Goal: Task Accomplishment & Management: Manage account settings

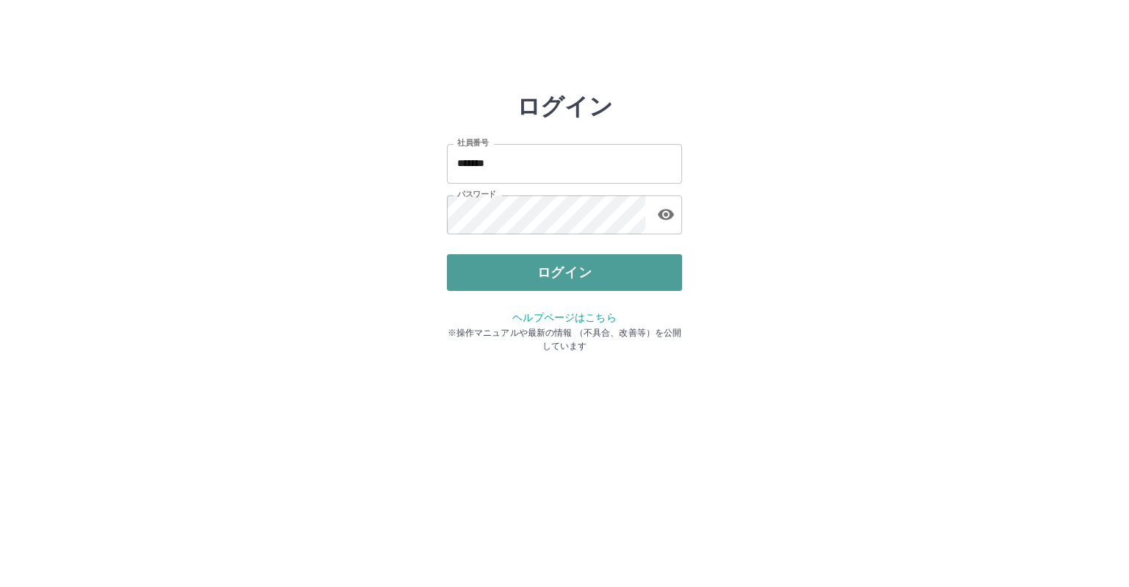
click at [525, 262] on button "ログイン" at bounding box center [564, 272] width 235 height 37
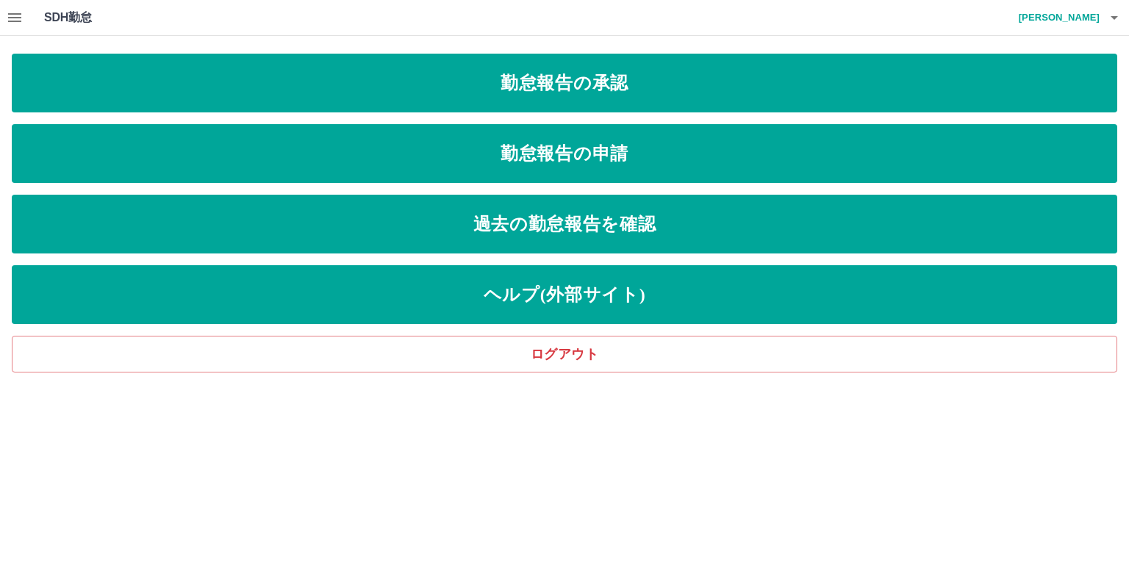
click at [32, 21] on div "SDH勤怠 三村　容子" at bounding box center [564, 18] width 1129 height 36
click at [22, 22] on icon "button" at bounding box center [15, 18] width 18 height 18
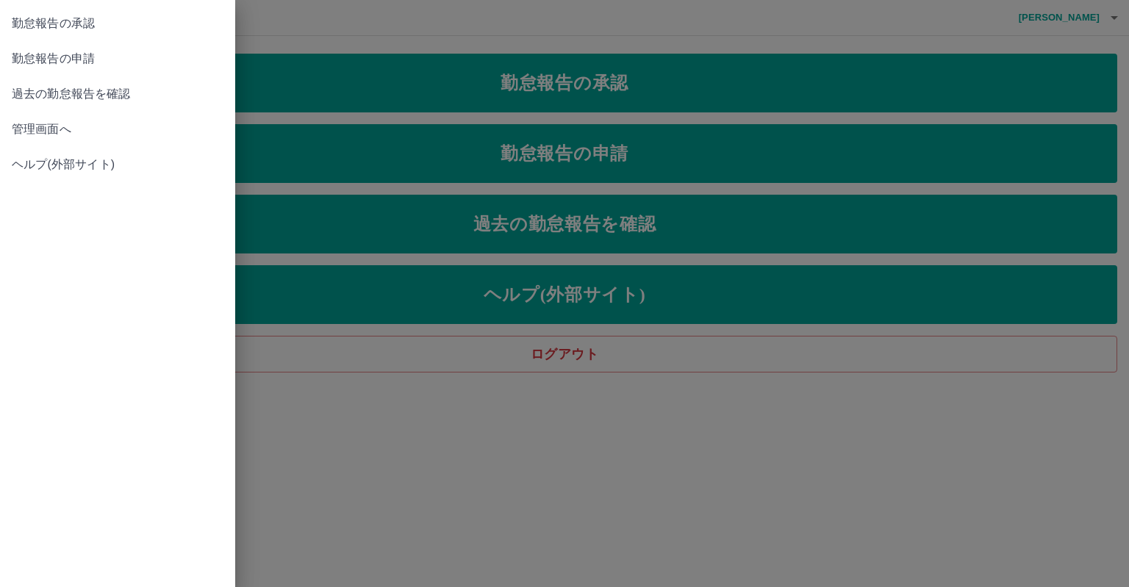
click at [54, 118] on link "管理画面へ" at bounding box center [117, 129] width 235 height 35
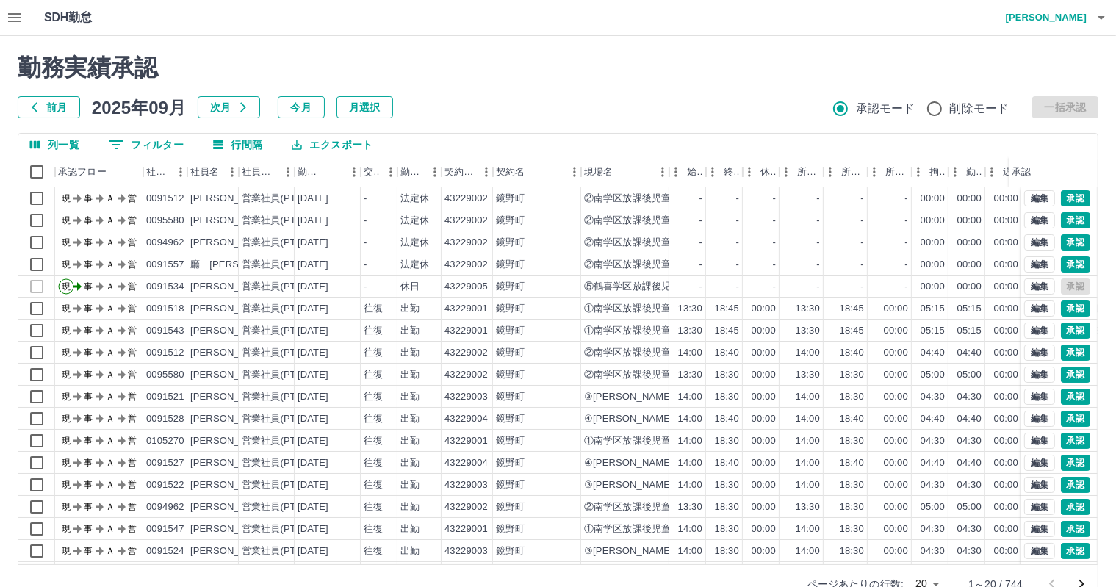
click at [129, 136] on button "0 フィルター" at bounding box center [146, 145] width 98 height 22
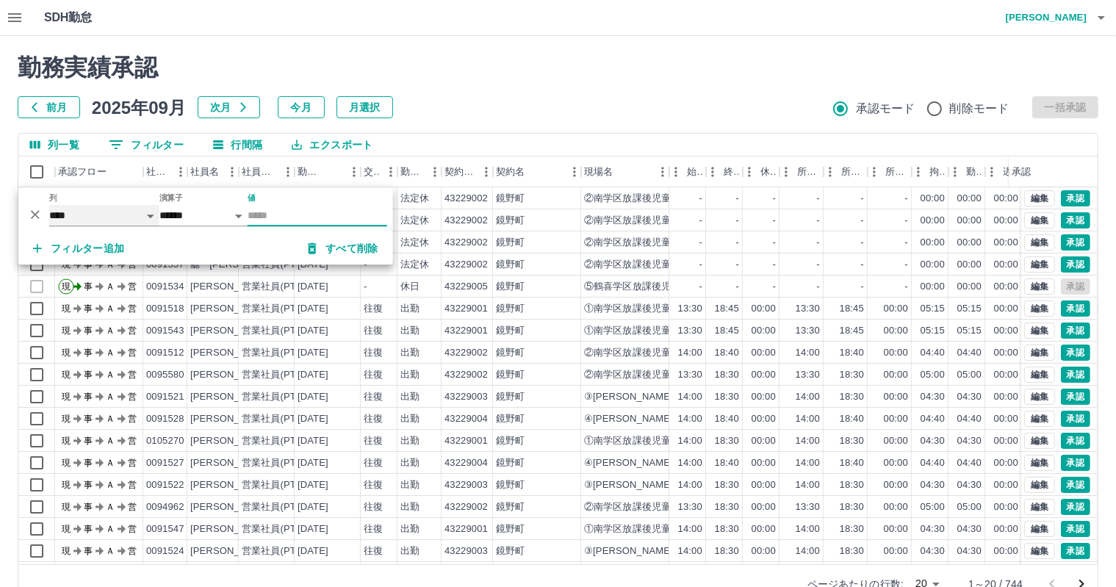
click at [133, 211] on select "**** *** **** *** *** **** ***** *** *** ** ** ** **** **** **** ** ** *** ****…" at bounding box center [104, 215] width 110 height 21
click at [49, 205] on select "**** *** **** *** *** **** ***** *** *** ** ** ** **** **** **** ** ** *** ****…" at bounding box center [104, 215] width 110 height 21
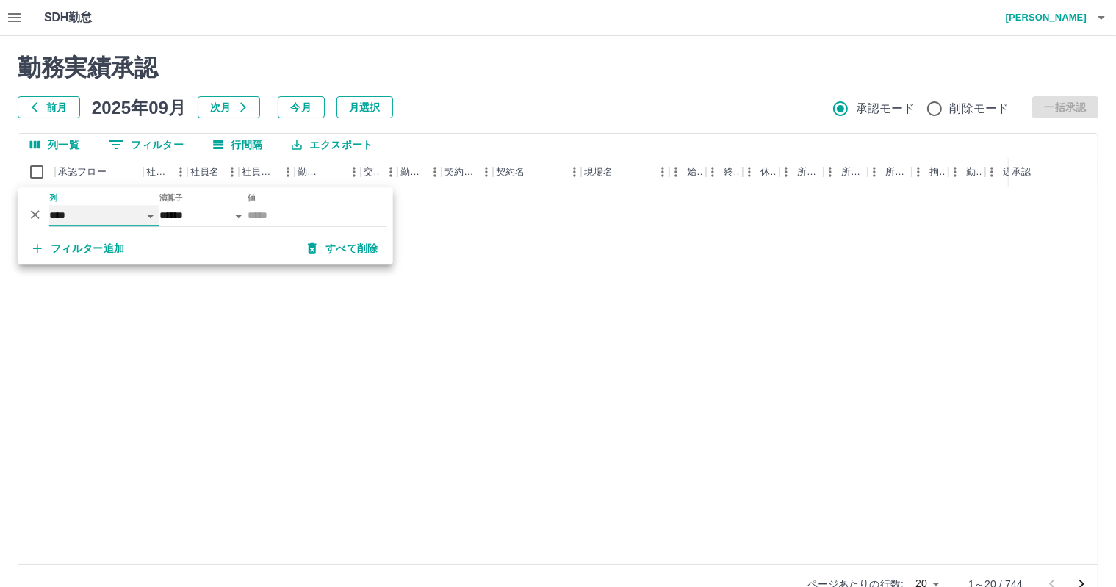
select select "**********"
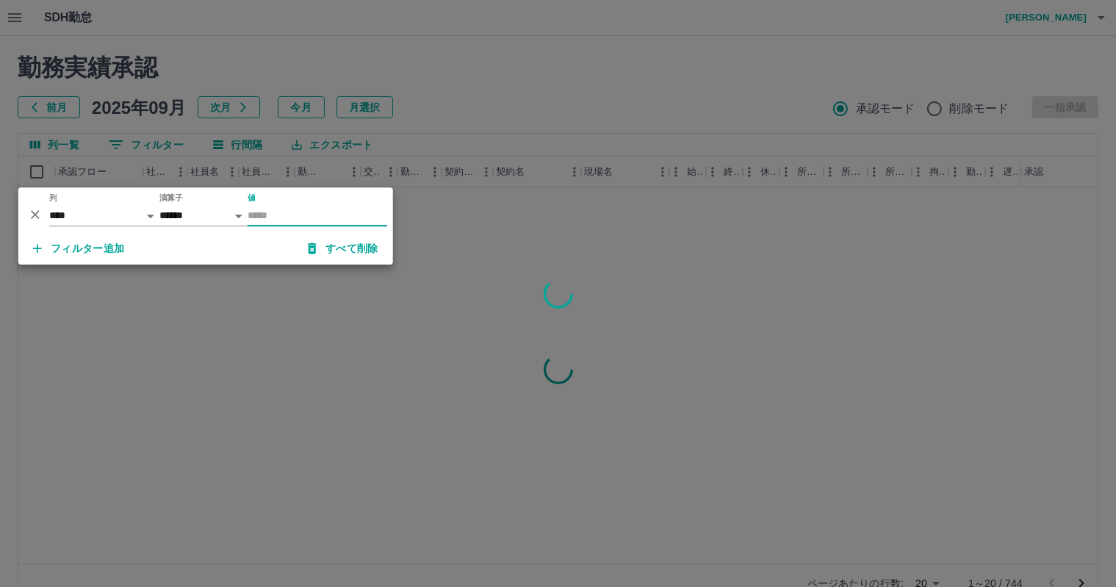
click at [255, 215] on input "値" at bounding box center [318, 215] width 140 height 21
type input "********"
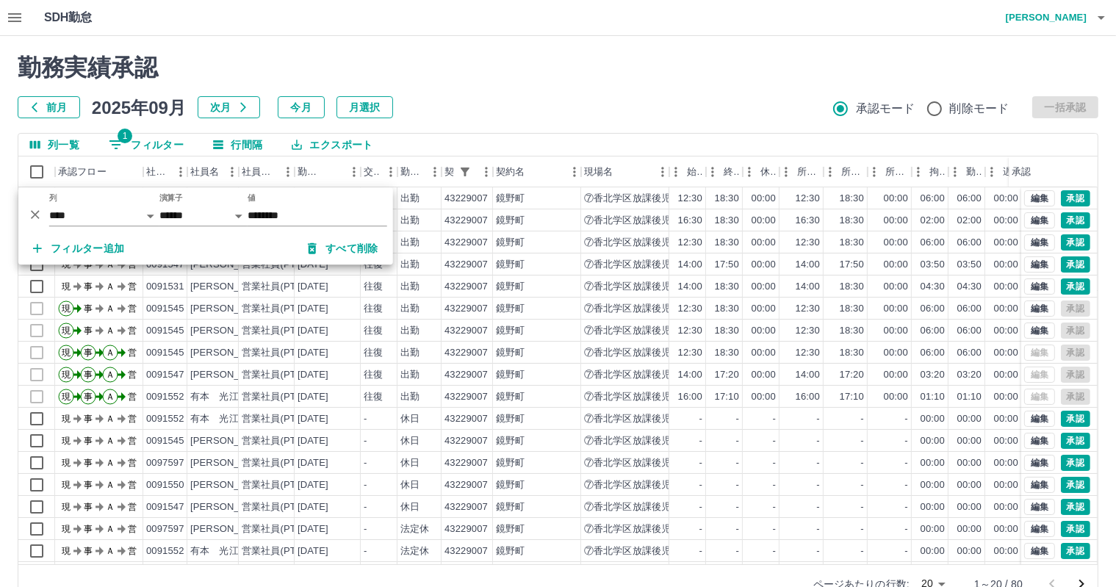
click at [431, 91] on div "勤務実績承認 前月 2025年09月 次月 今月 月選択 承認モード 削除モード 一括承認" at bounding box center [558, 86] width 1081 height 65
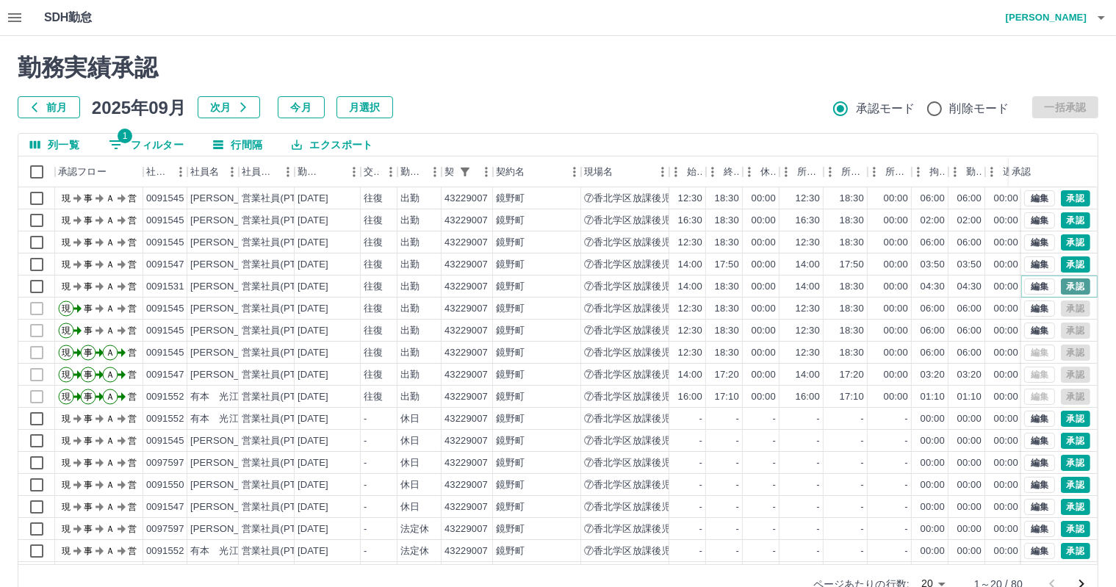
click at [1061, 281] on button "承認" at bounding box center [1075, 287] width 29 height 16
click at [1061, 265] on button "承認" at bounding box center [1075, 265] width 29 height 16
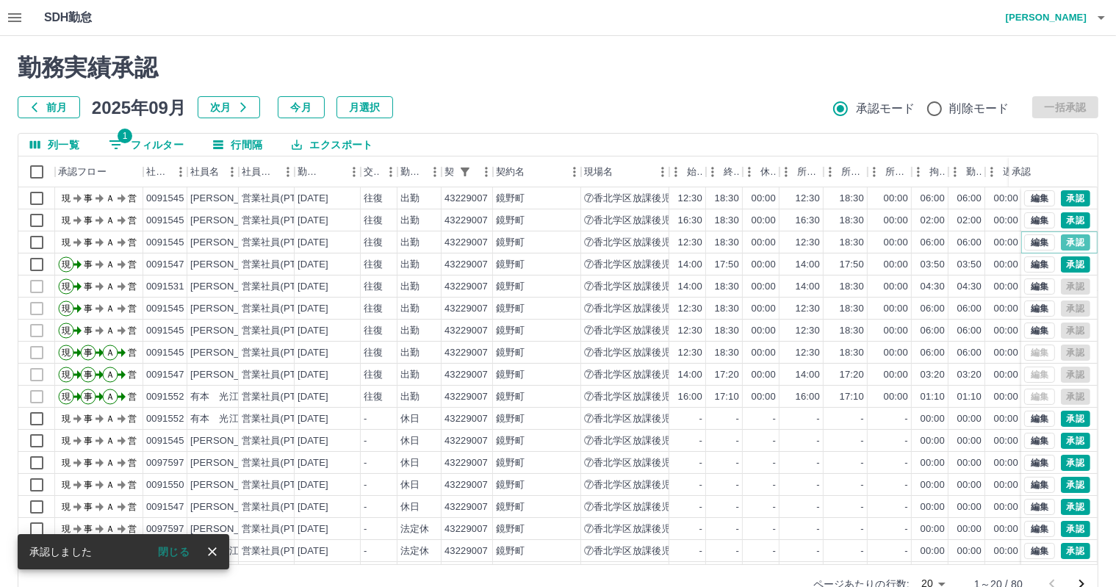
click at [1062, 245] on button "承認" at bounding box center [1075, 242] width 29 height 16
click at [1061, 215] on button "承認" at bounding box center [1075, 220] width 29 height 16
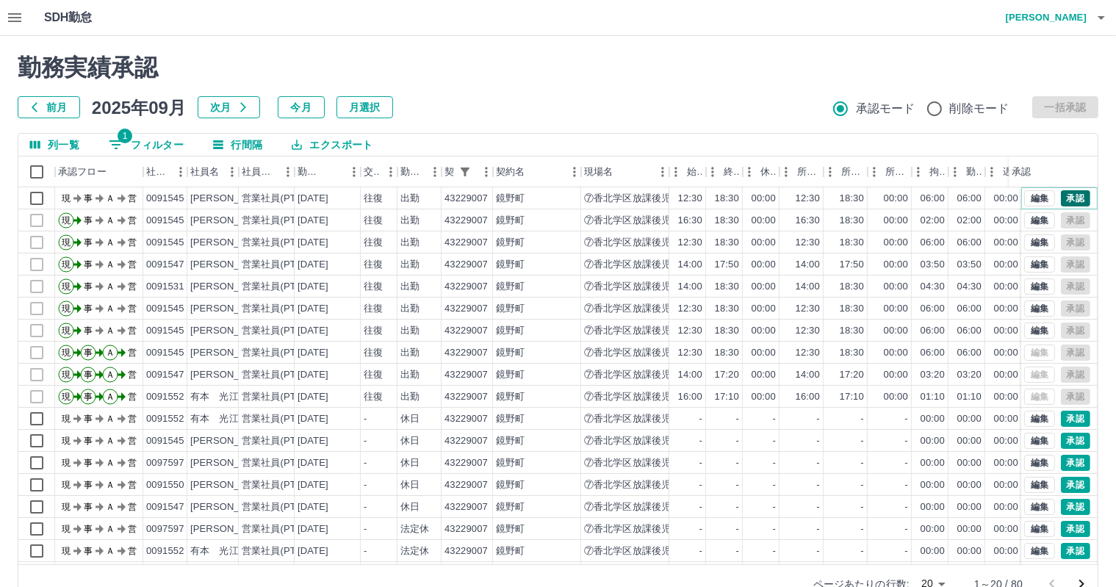
click at [1061, 201] on button "承認" at bounding box center [1075, 198] width 29 height 16
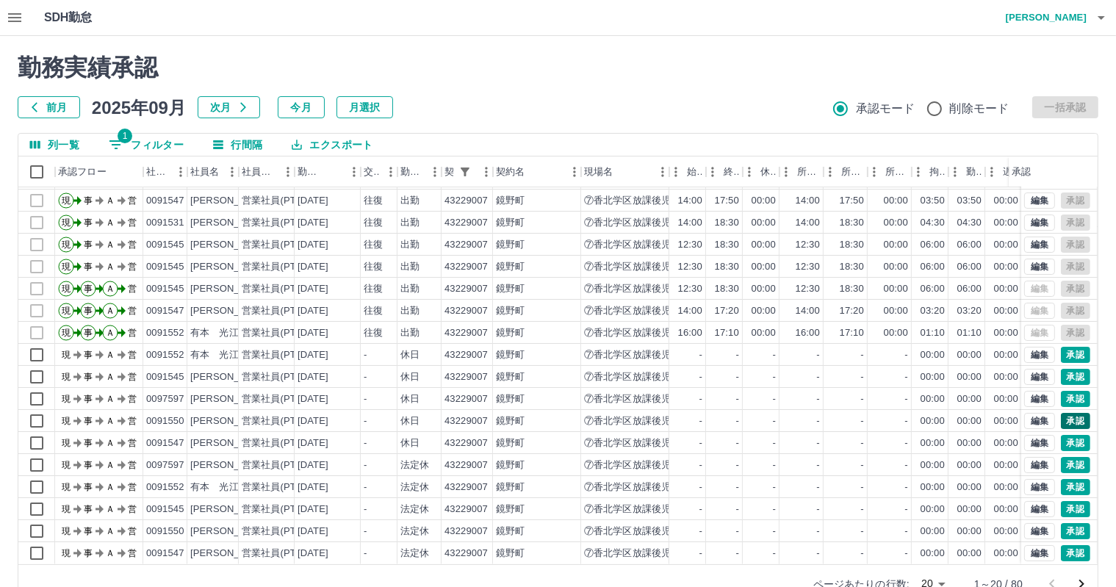
scroll to position [34, 0]
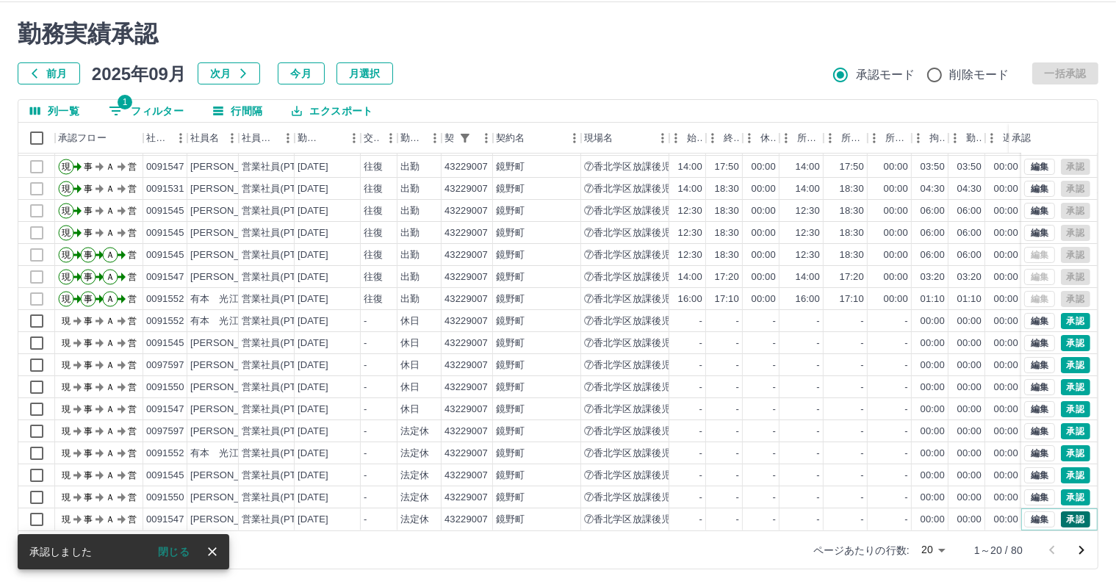
click at [1061, 512] on button "承認" at bounding box center [1075, 520] width 29 height 16
click at [1061, 489] on button "承認" at bounding box center [1075, 497] width 29 height 16
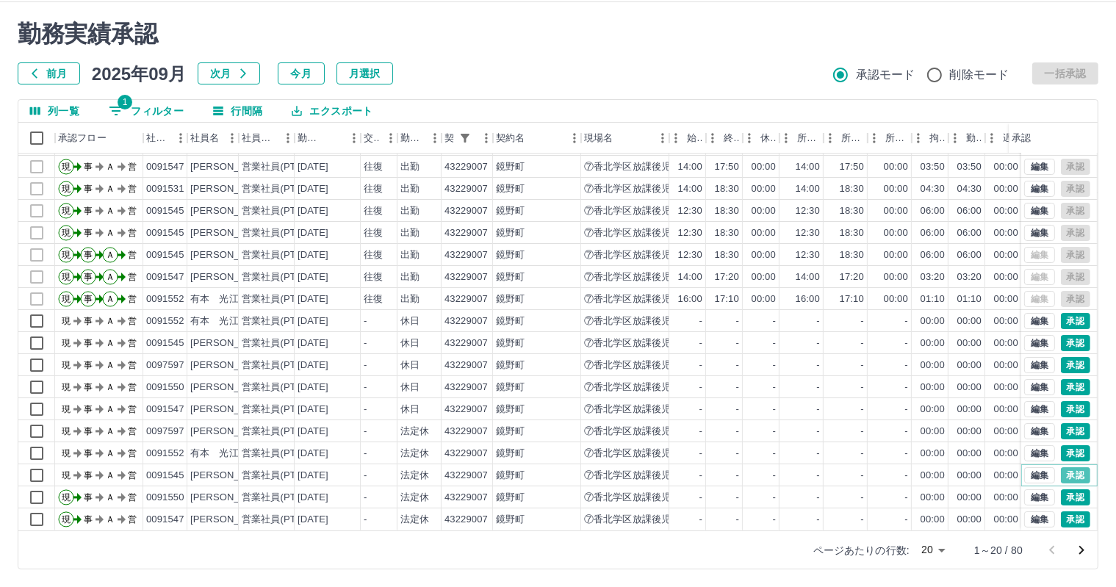
click at [1061, 467] on button "承認" at bounding box center [1075, 475] width 29 height 16
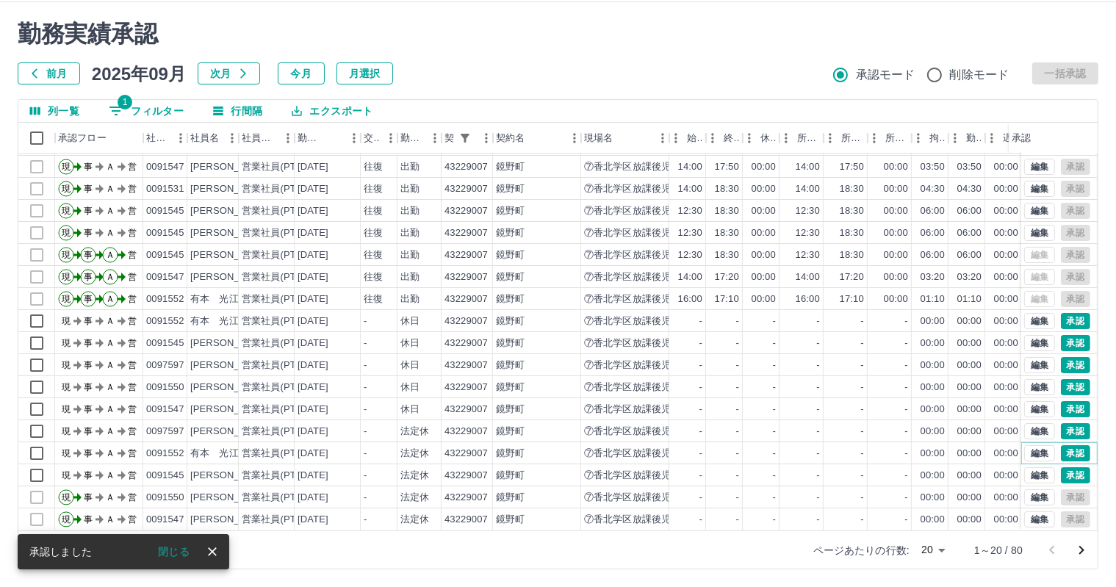
click at [1063, 445] on button "承認" at bounding box center [1075, 453] width 29 height 16
click at [1062, 426] on button "承認" at bounding box center [1075, 431] width 29 height 16
click at [1061, 401] on button "承認" at bounding box center [1075, 409] width 29 height 16
click at [1061, 380] on button "承認" at bounding box center [1075, 387] width 29 height 16
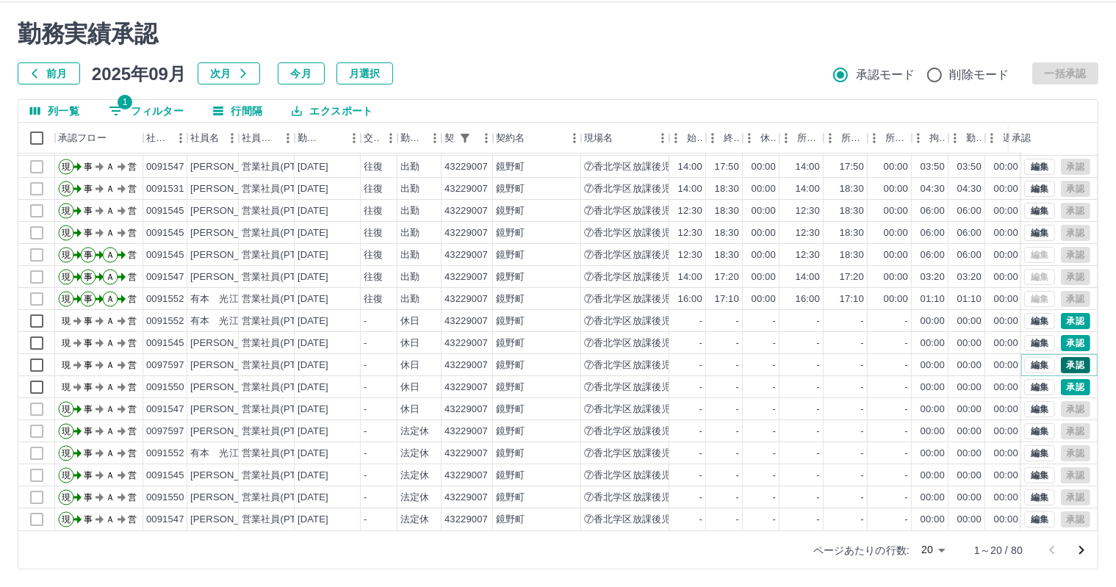
click at [1064, 357] on button "承認" at bounding box center [1075, 365] width 29 height 16
click at [1063, 336] on button "承認" at bounding box center [1075, 343] width 29 height 16
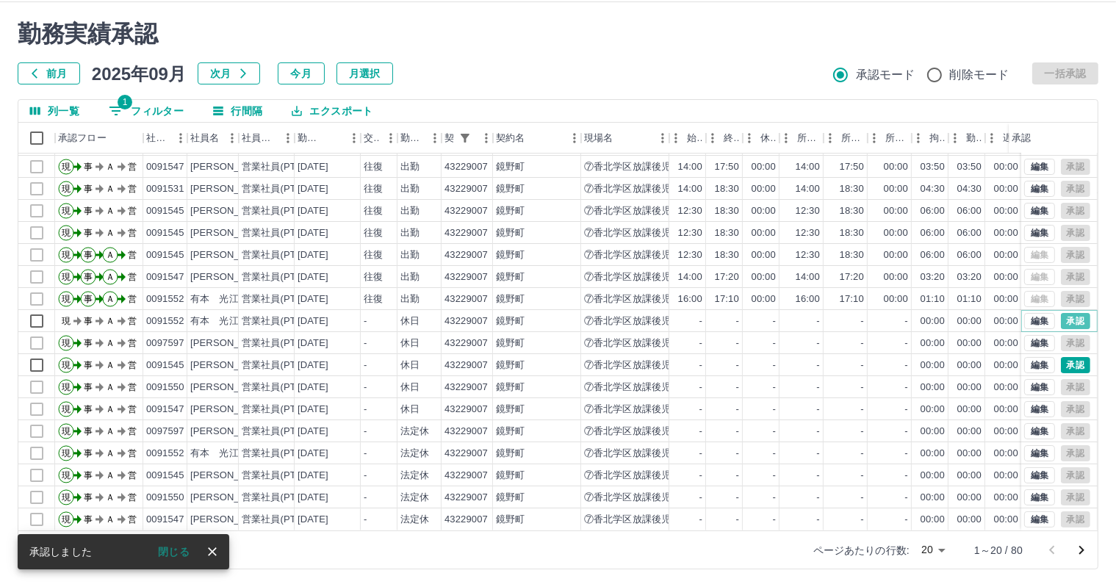
click at [1061, 313] on button "承認" at bounding box center [1075, 321] width 29 height 16
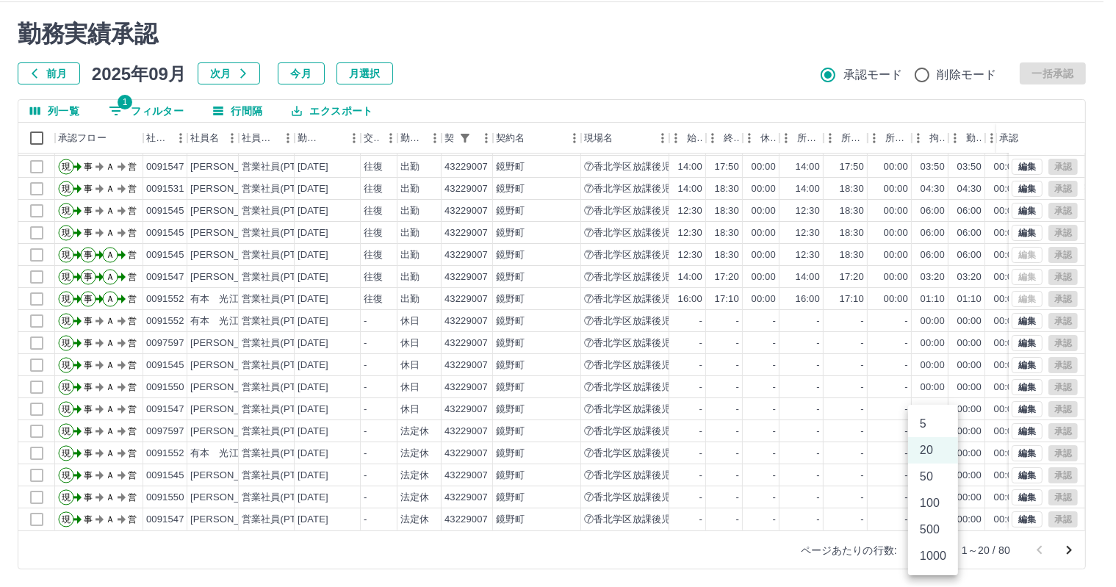
click at [933, 559] on body "SDH勤怠 三村　容子 勤務実績承認 前月 2025年09月 次月 今月 月選択 承認モード 削除モード 一括承認 列一覧 1 フィルター 行間隔 エクスポー…" at bounding box center [558, 276] width 1116 height 621
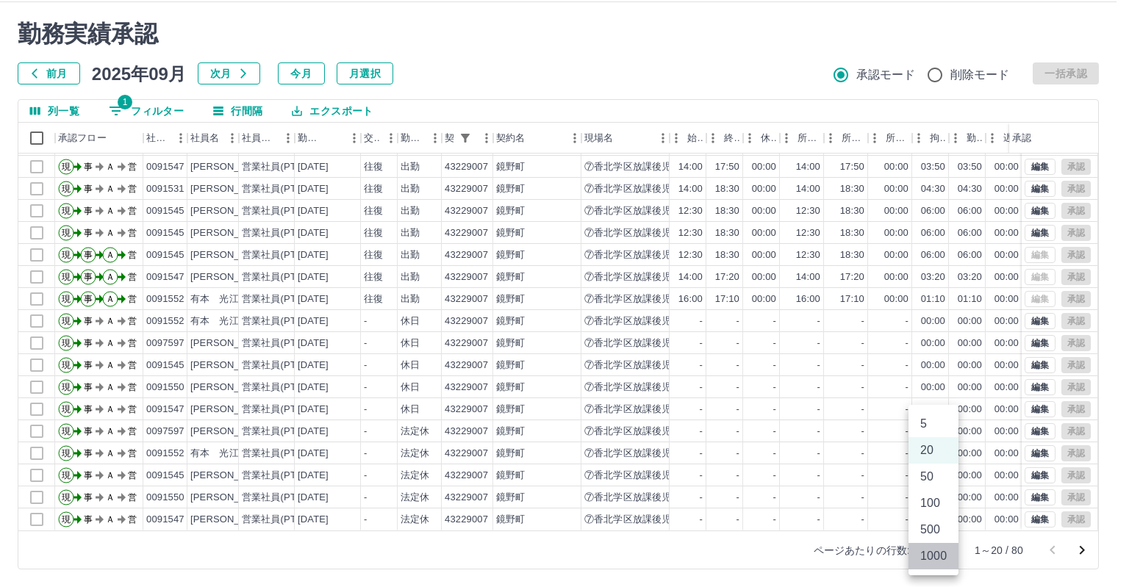
click at [933, 559] on li "1000" at bounding box center [933, 556] width 50 height 26
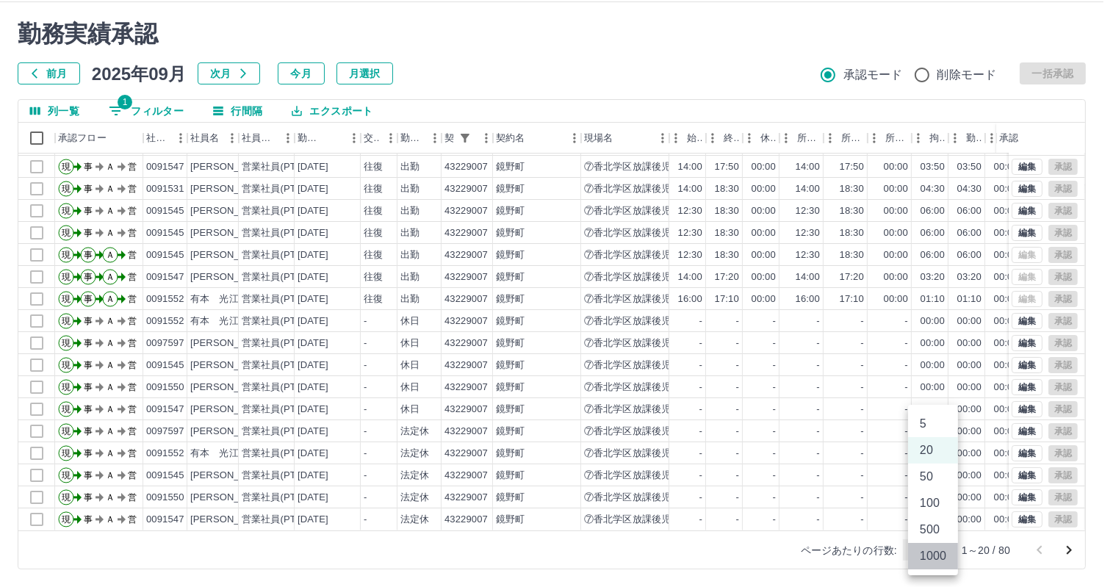
type input "****"
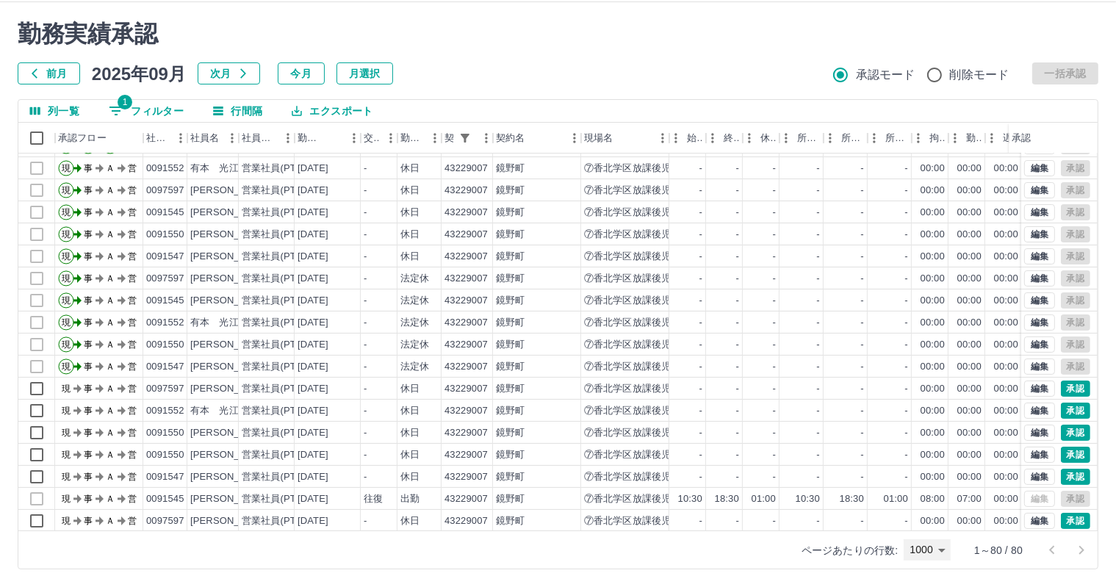
scroll to position [220, 0]
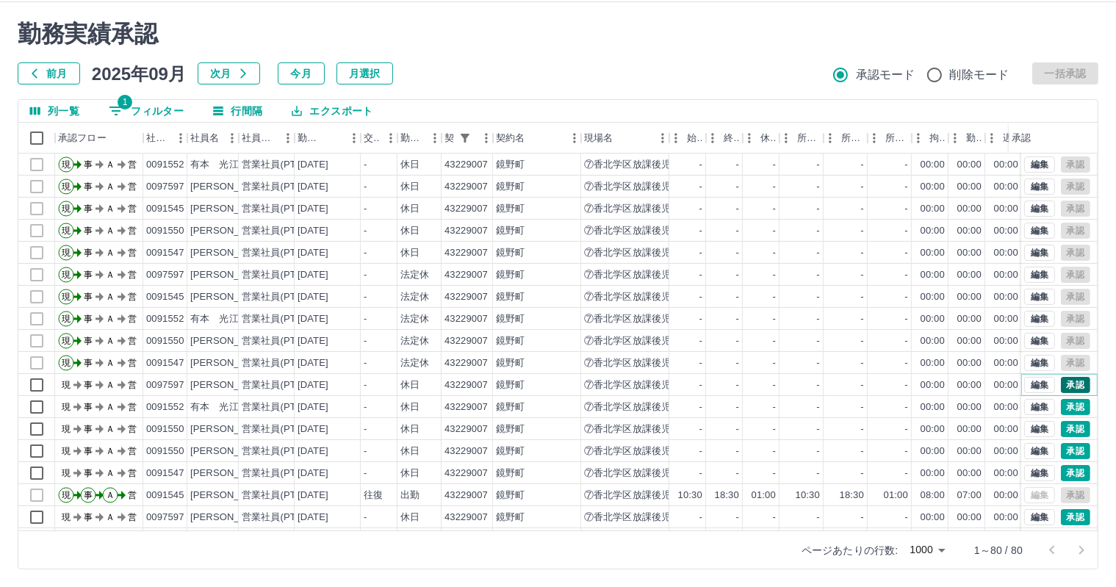
click at [1072, 384] on button "承認" at bounding box center [1075, 385] width 29 height 16
click at [1069, 411] on button "承認" at bounding box center [1075, 407] width 29 height 16
click at [1066, 423] on button "承認" at bounding box center [1075, 429] width 29 height 16
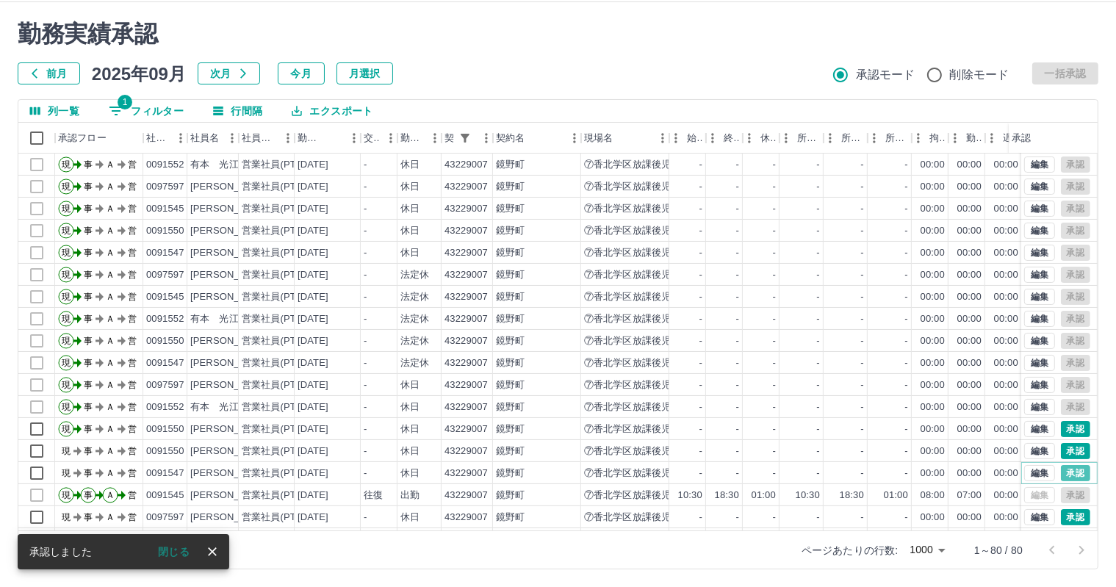
click at [1070, 470] on button "承認" at bounding box center [1075, 473] width 29 height 16
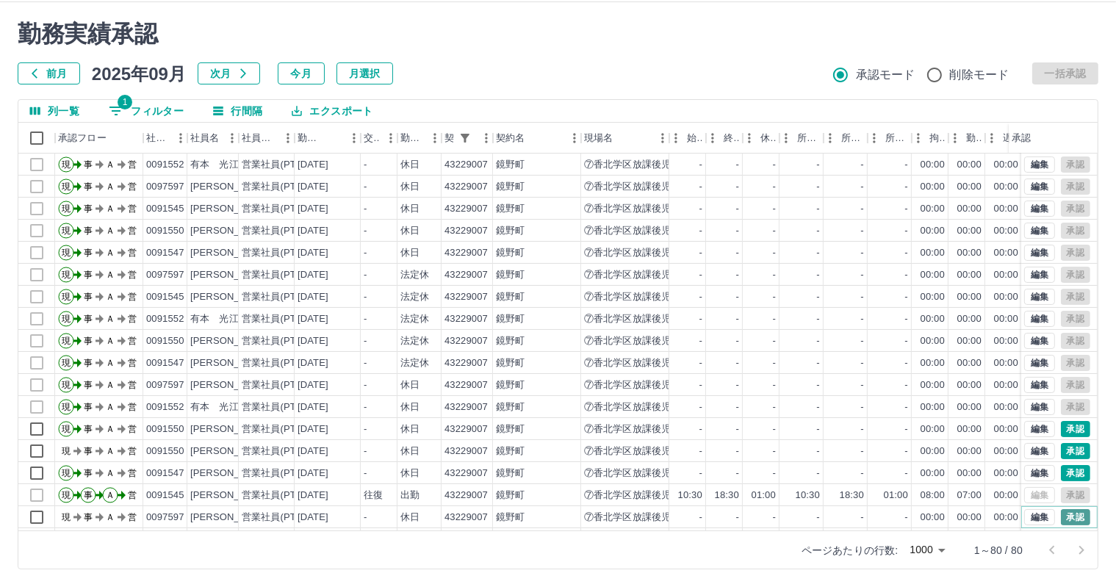
click at [1070, 513] on button "承認" at bounding box center [1075, 517] width 29 height 16
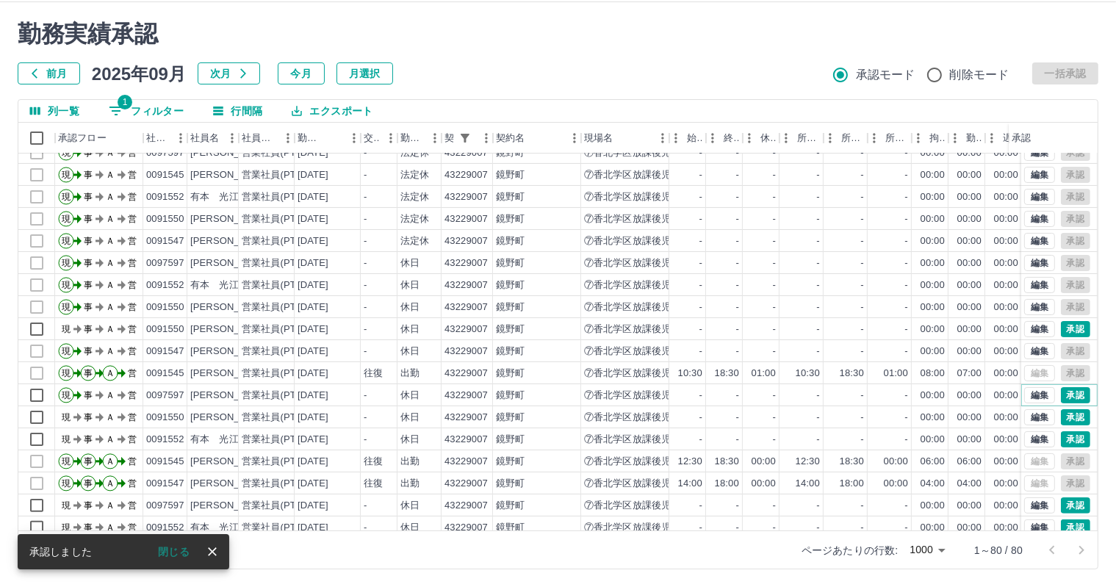
scroll to position [367, 0]
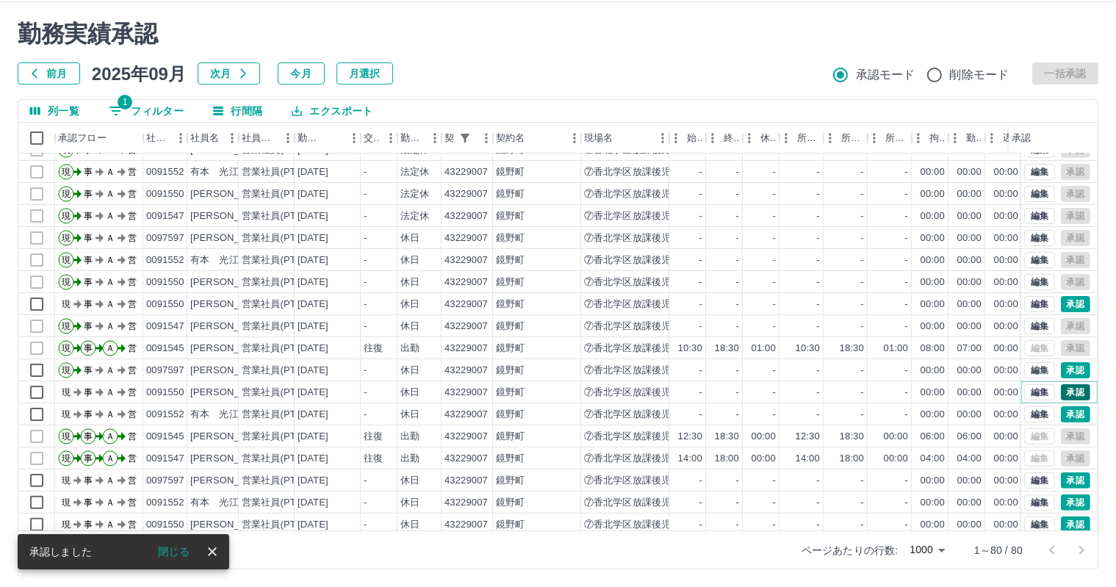
click at [1070, 386] on button "承認" at bounding box center [1075, 392] width 29 height 16
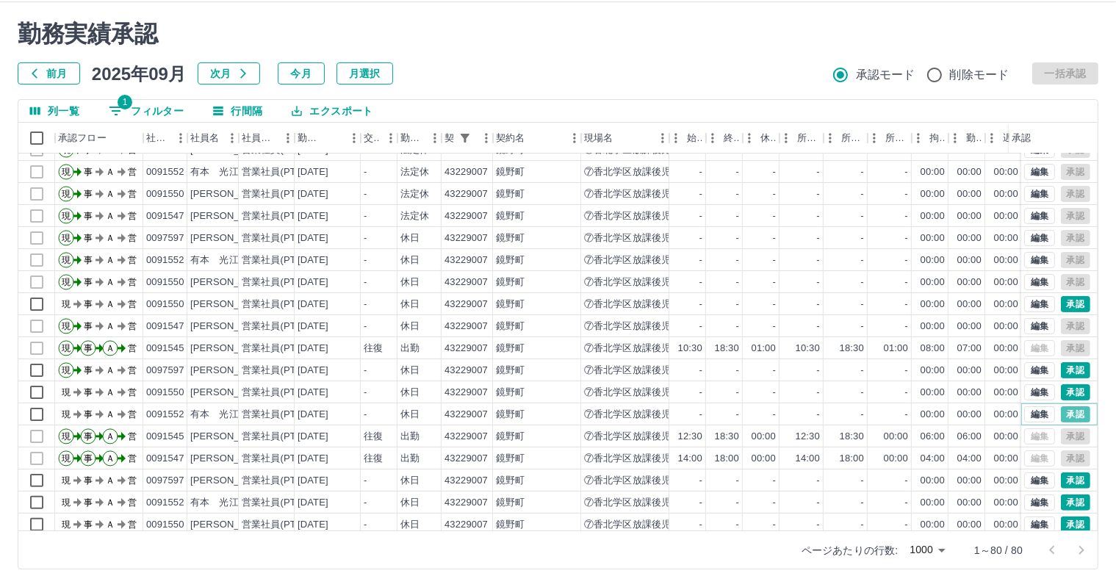
click at [1070, 409] on button "承認" at bounding box center [1075, 414] width 29 height 16
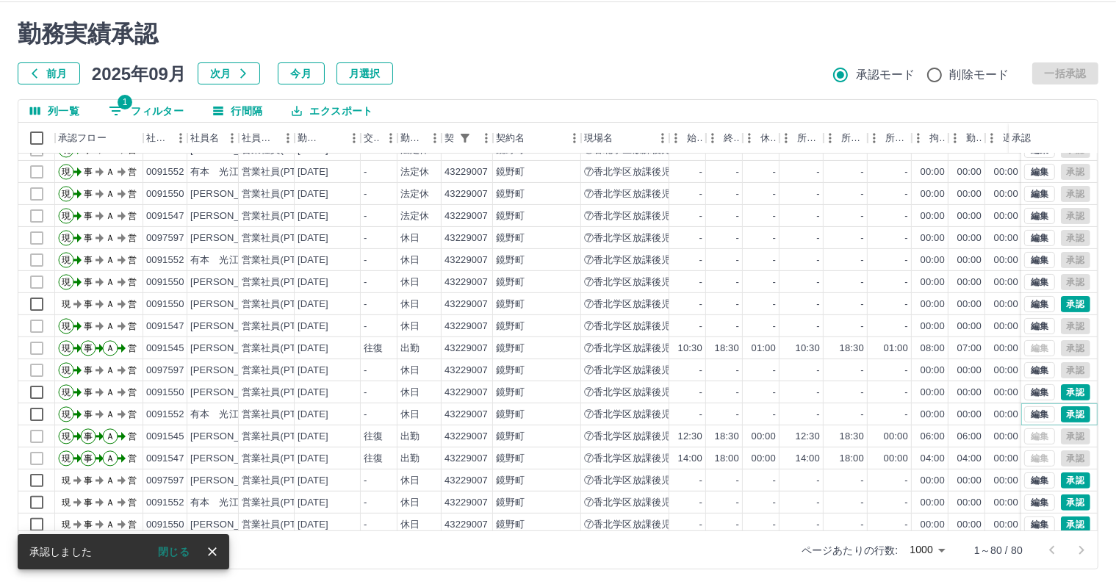
scroll to position [441, 0]
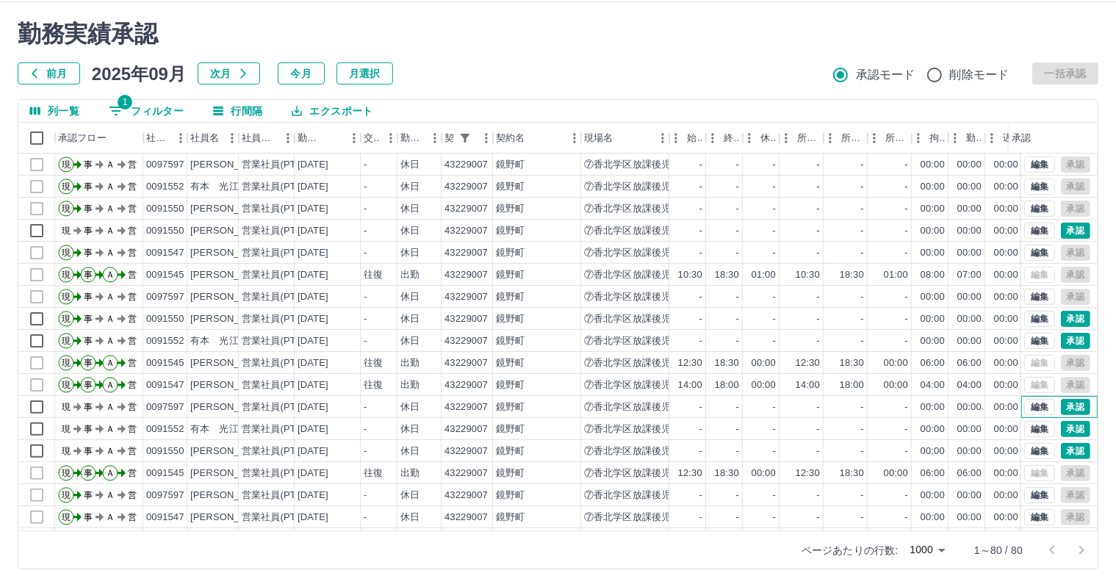
click at [1079, 411] on div "編集 承認" at bounding box center [1060, 407] width 76 height 22
click at [1077, 430] on button "承認" at bounding box center [1075, 429] width 29 height 16
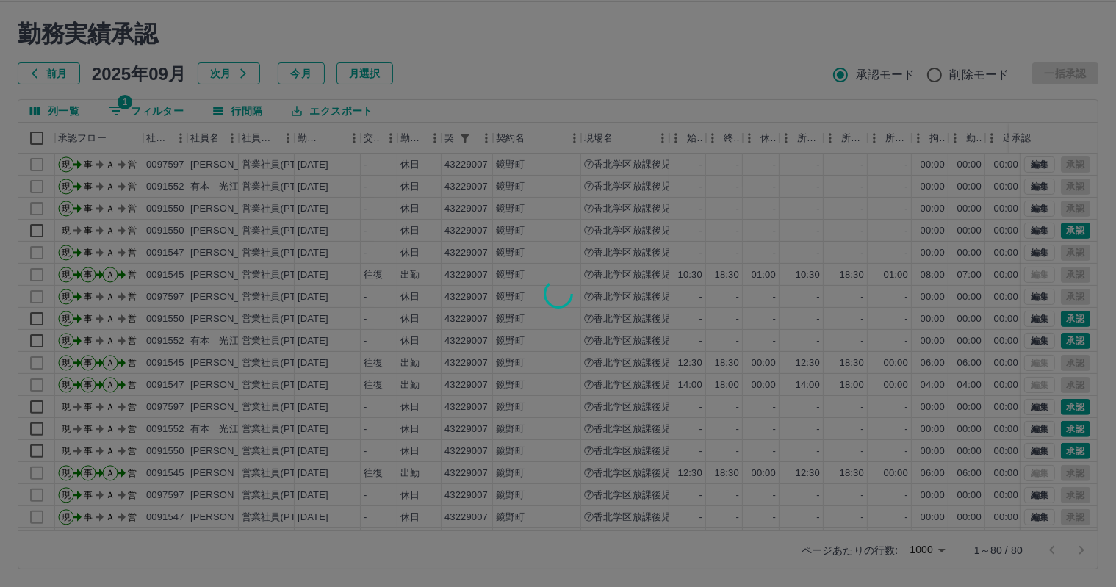
click at [1076, 450] on div at bounding box center [558, 293] width 1116 height 587
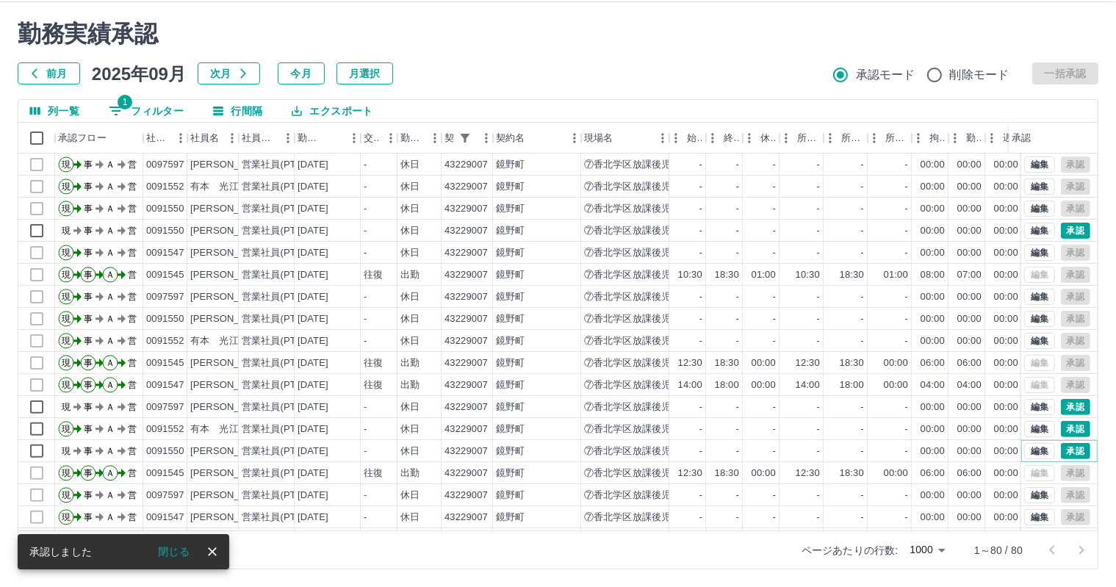
click at [1076, 450] on button "承認" at bounding box center [1075, 451] width 29 height 16
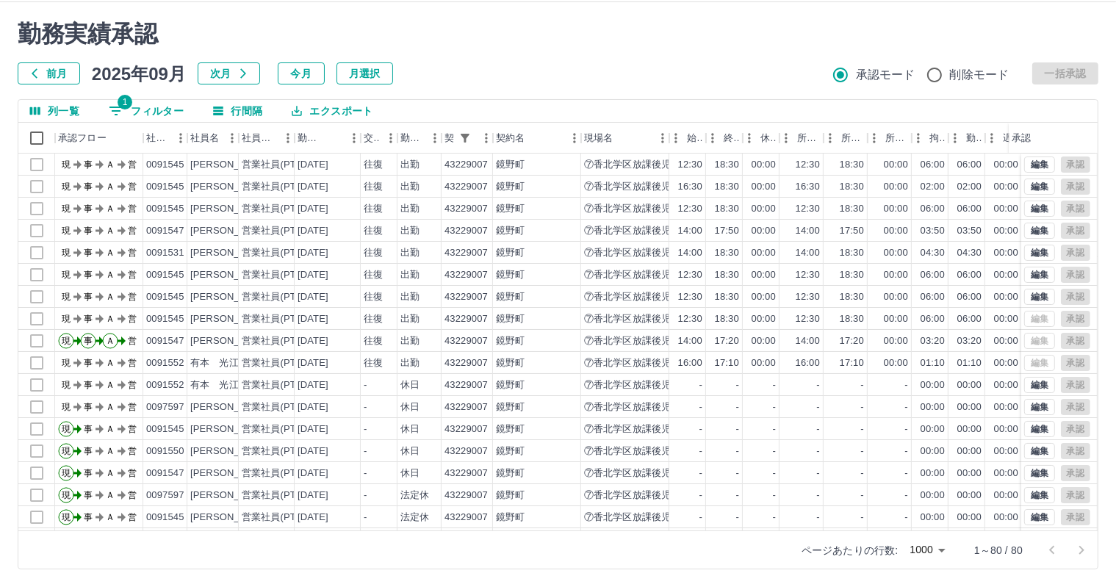
scroll to position [220, 0]
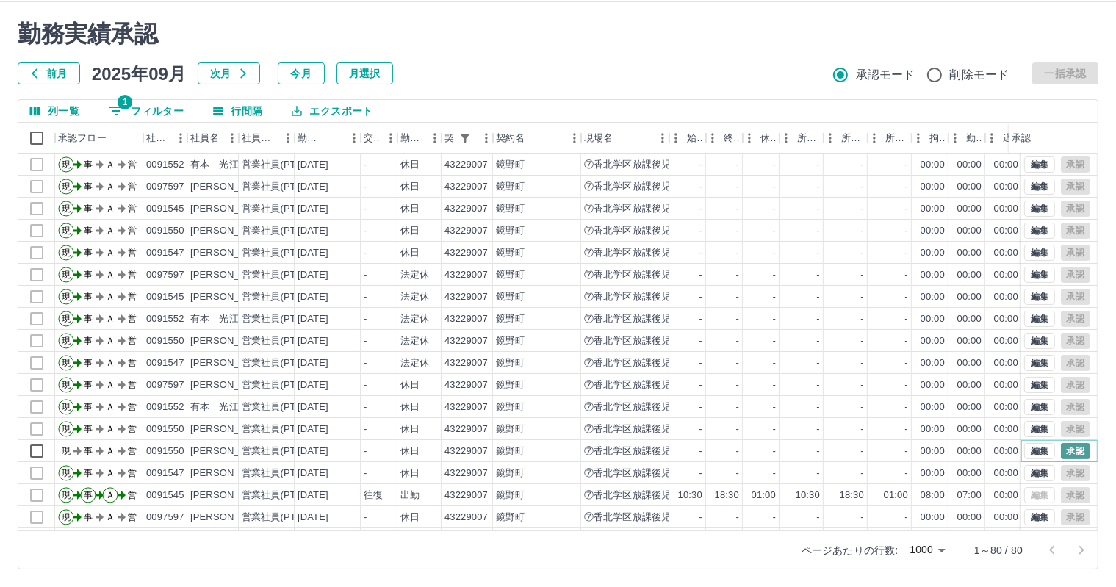
click at [1061, 453] on button "承認" at bounding box center [1075, 451] width 29 height 16
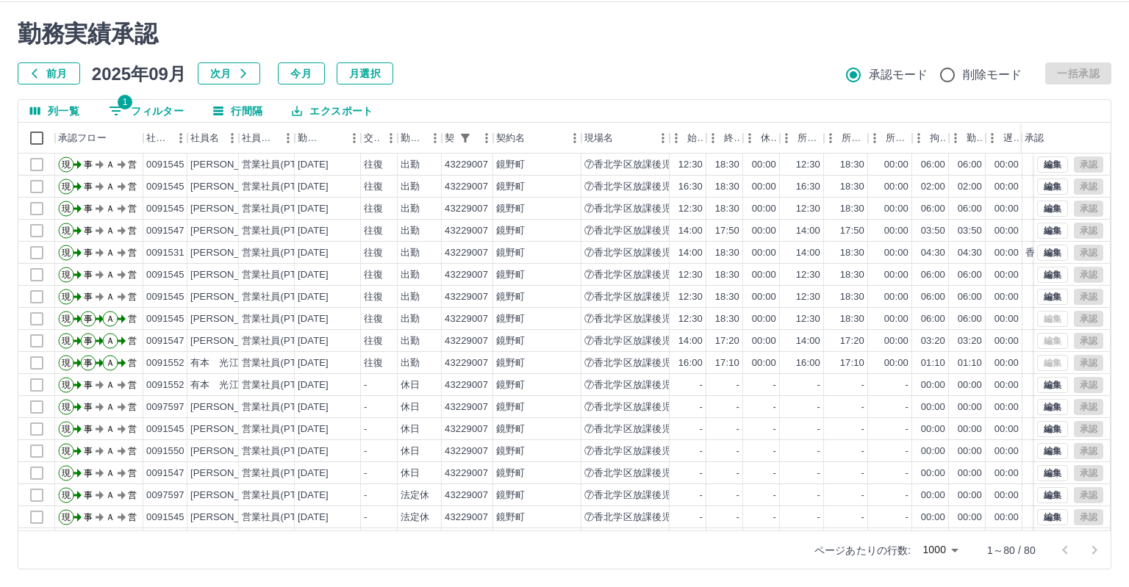
click at [948, 546] on body "SDH勤怠 三村　容子 勤務実績承認 前月 2025年09月 次月 今月 月選択 承認モード 削除モード 一括承認 列一覧 1 フィルター 行間隔 エクスポー…" at bounding box center [564, 276] width 1129 height 621
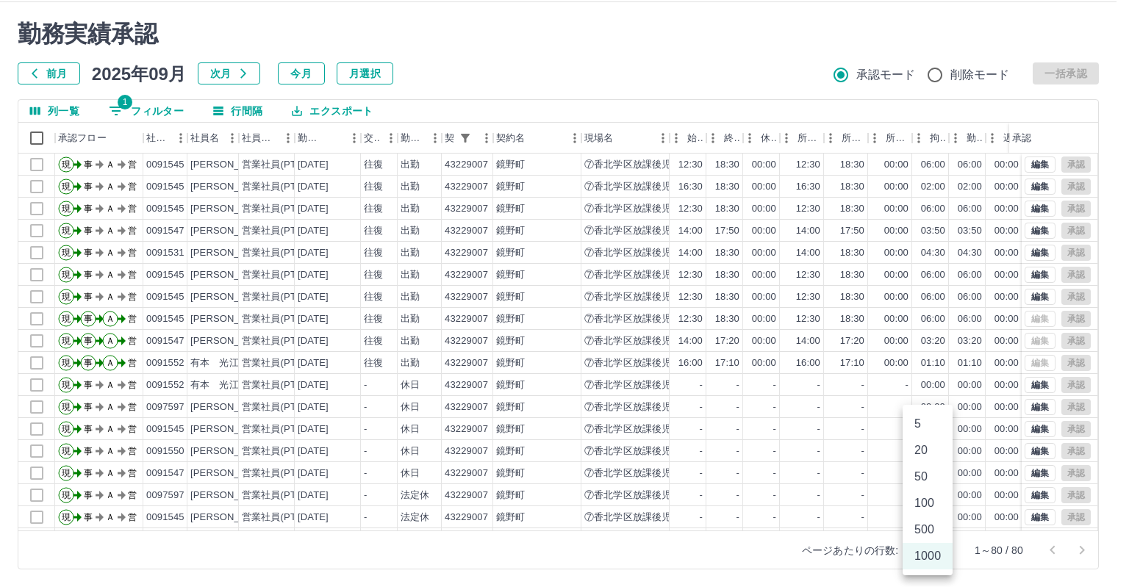
click at [948, 546] on li "1000" at bounding box center [928, 556] width 50 height 26
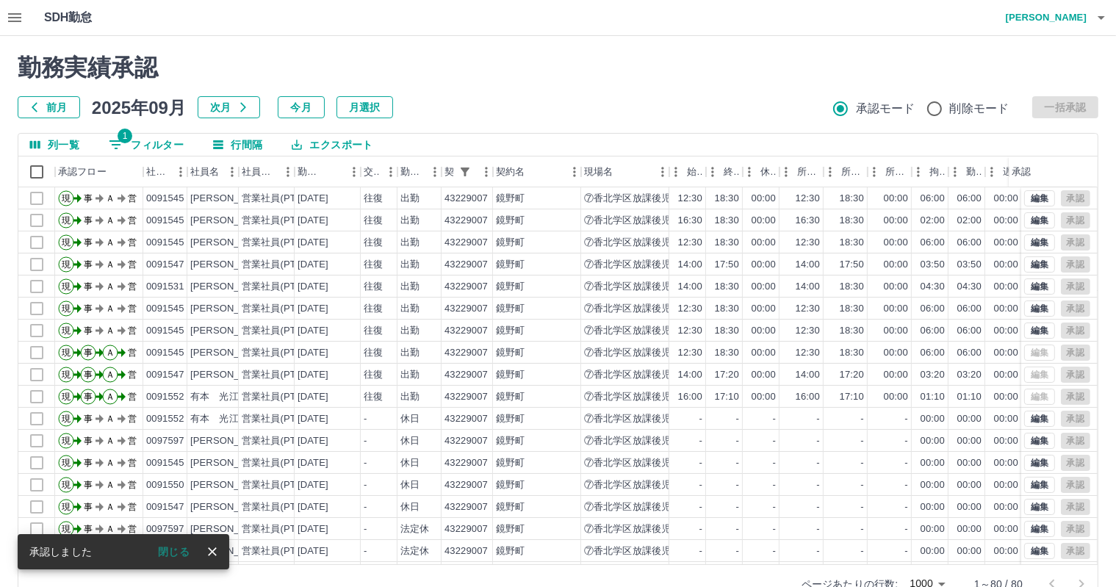
click at [173, 147] on button "1 フィルター" at bounding box center [146, 145] width 98 height 22
select select "**********"
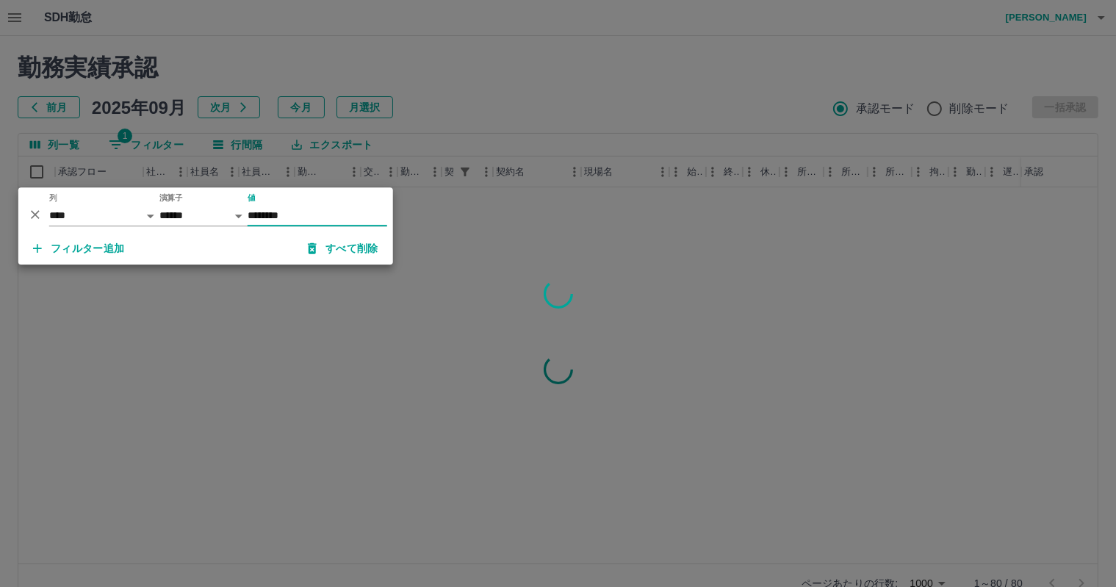
type input "********"
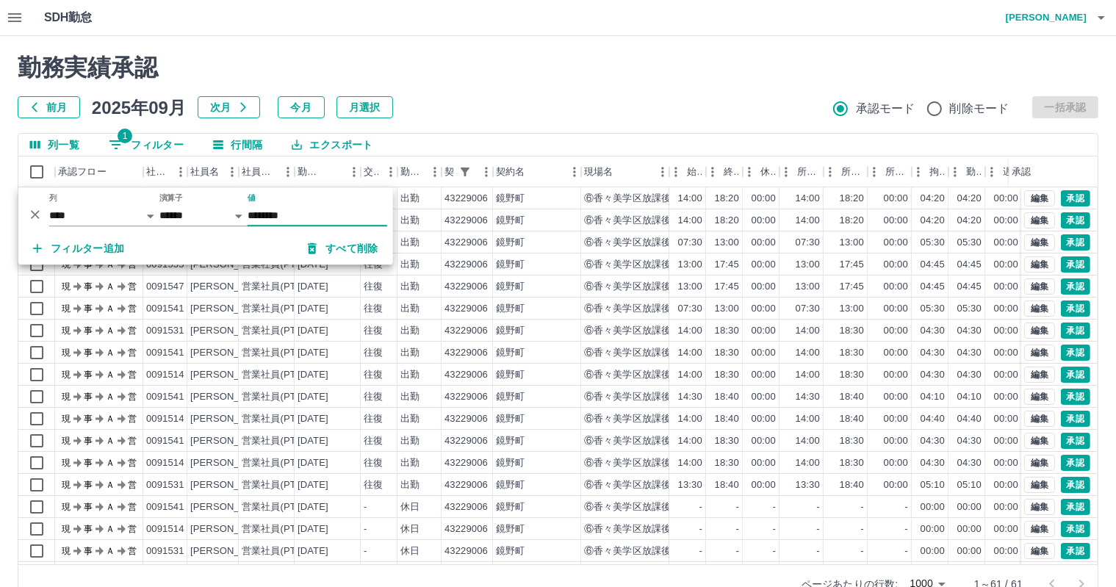
click at [561, 110] on div "前月 2025年09月 次月 今月 月選択 承認モード 削除モード 一括承認" at bounding box center [558, 107] width 1081 height 22
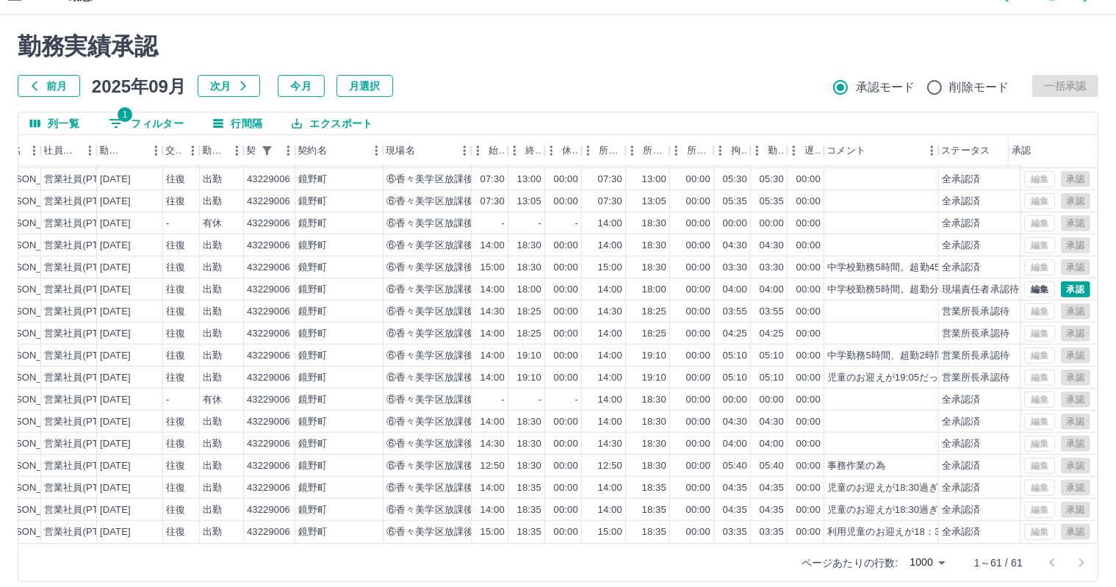
scroll to position [34, 0]
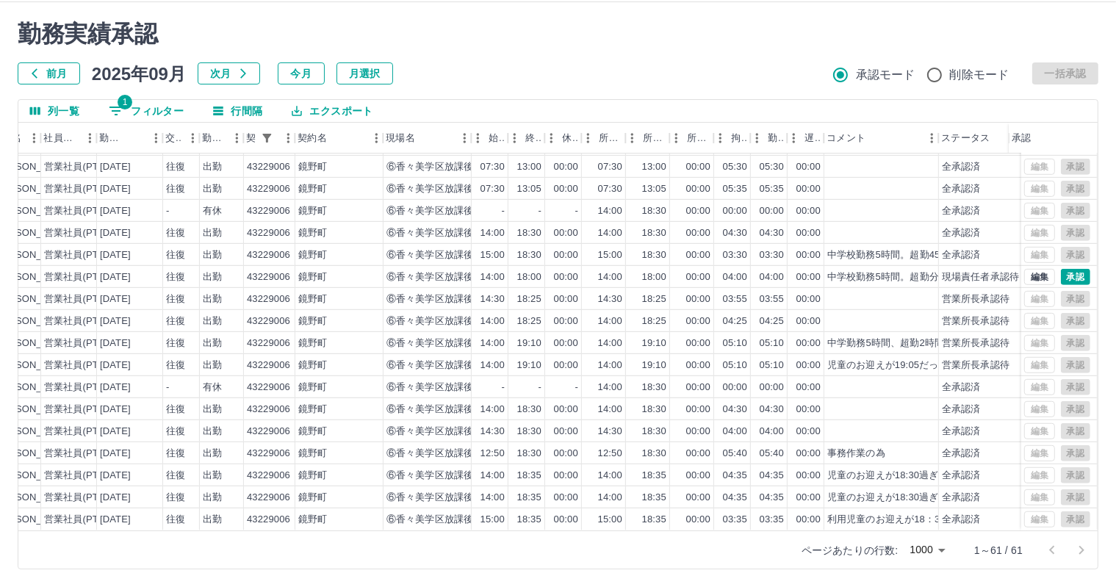
click at [132, 120] on button "1 フィルター" at bounding box center [146, 111] width 98 height 22
select select "**********"
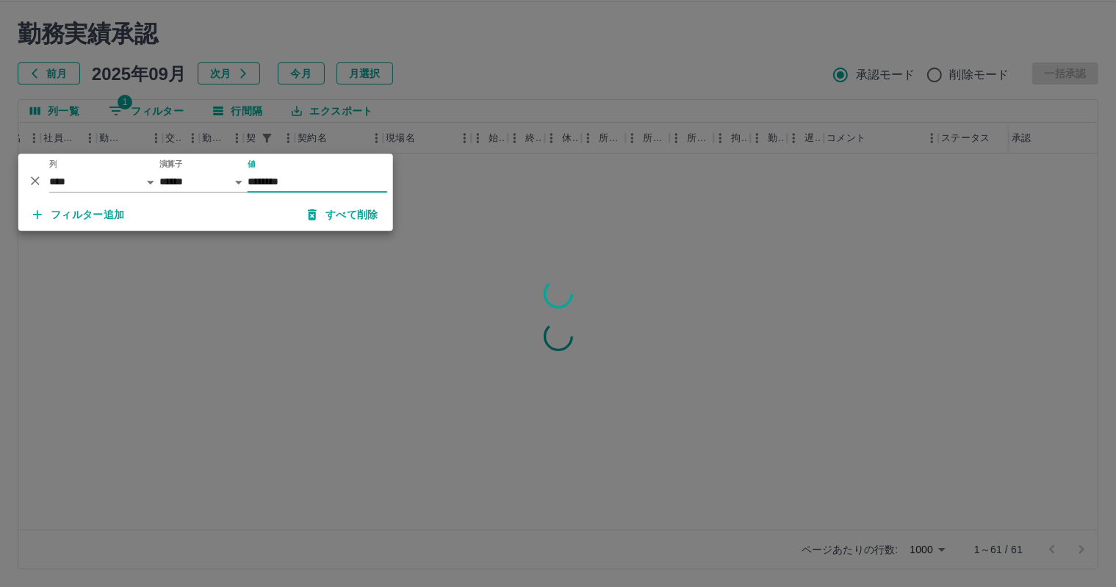
scroll to position [0, 198]
type input "********"
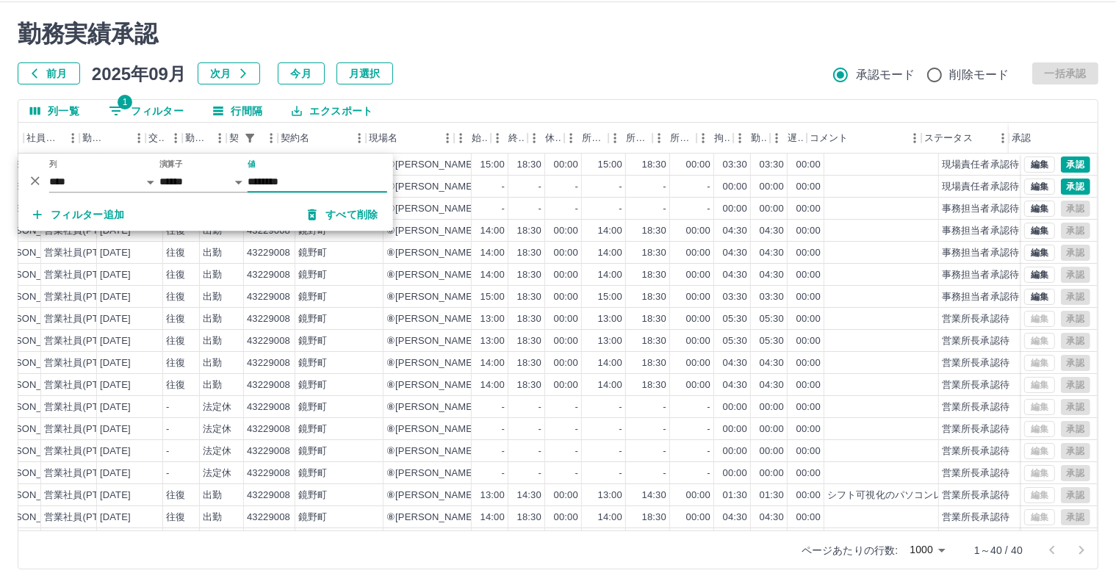
scroll to position [0, 215]
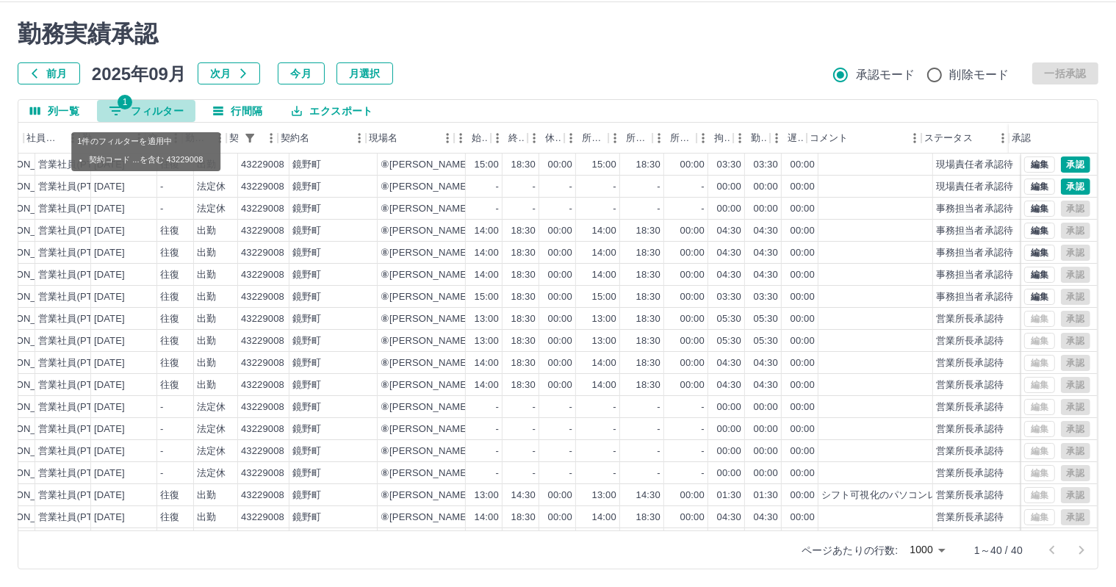
click at [173, 105] on button "1 フィルター" at bounding box center [146, 111] width 98 height 22
select select "**********"
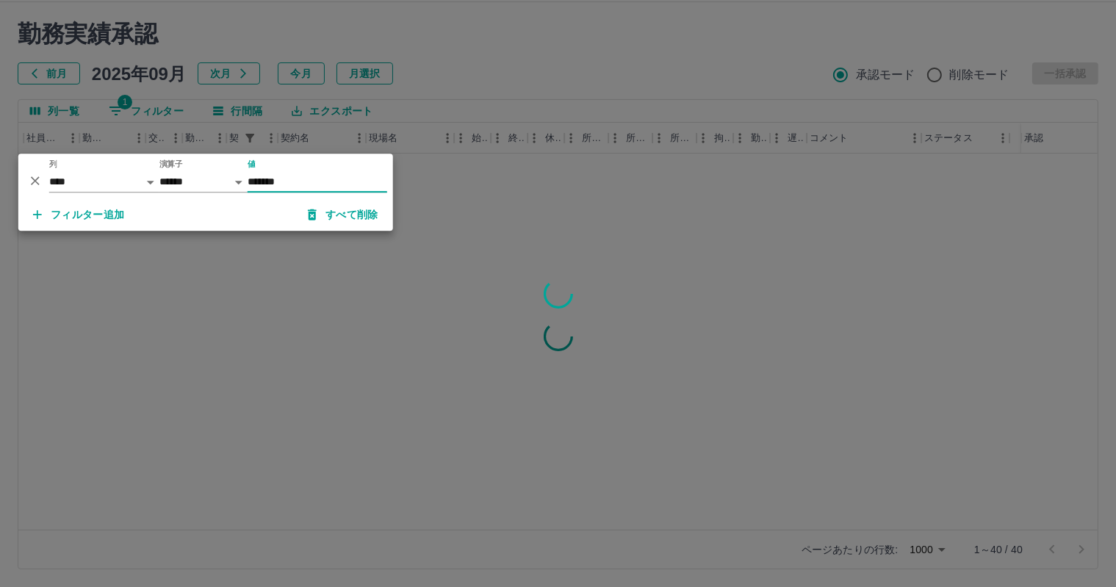
scroll to position [0, 203]
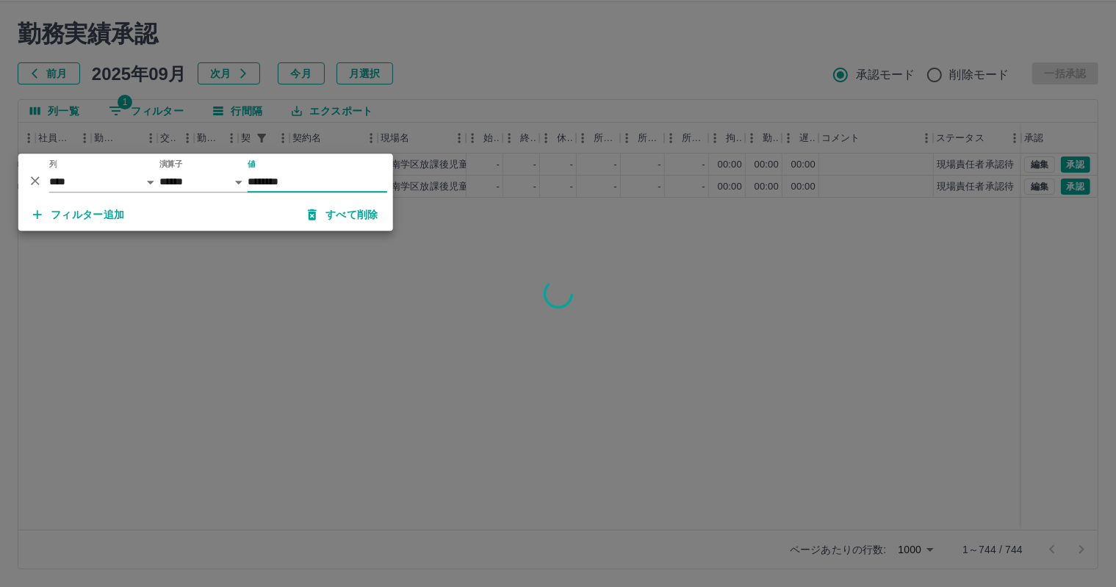
type input "********"
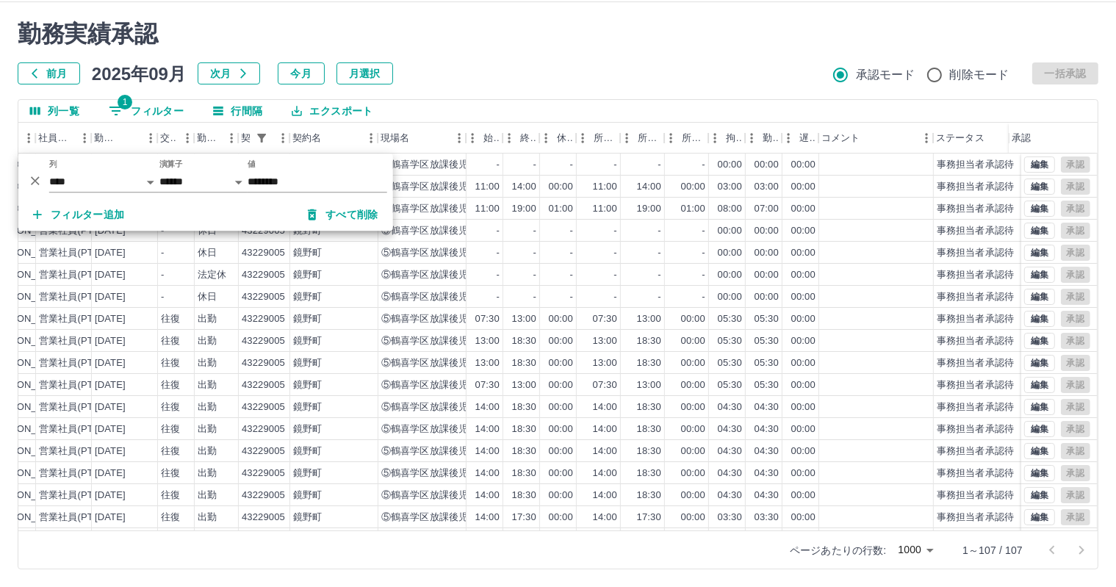
click at [464, 71] on div at bounding box center [558, 293] width 1116 height 587
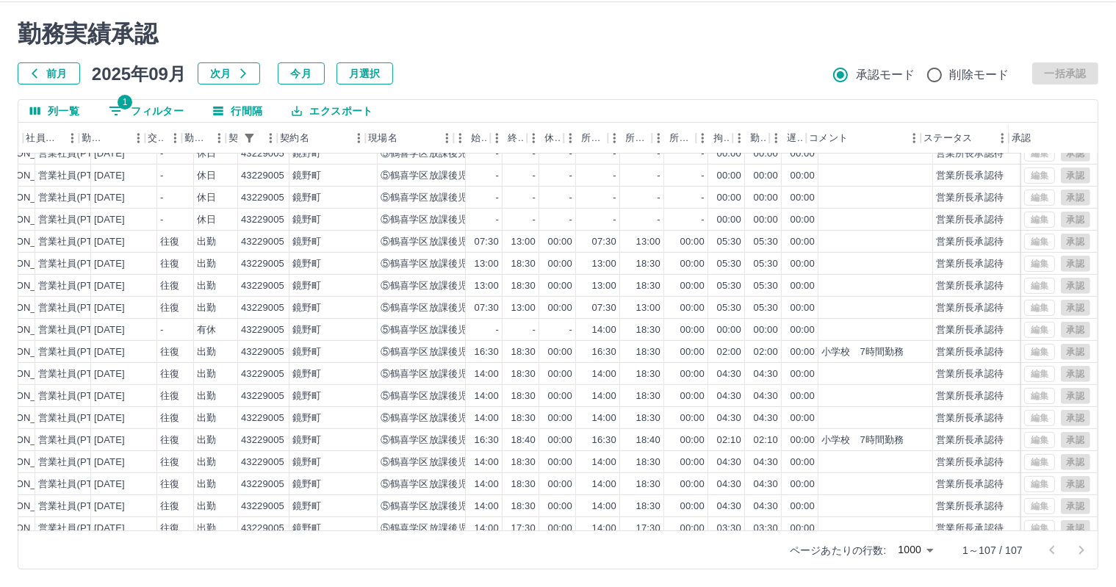
scroll to position [808, 215]
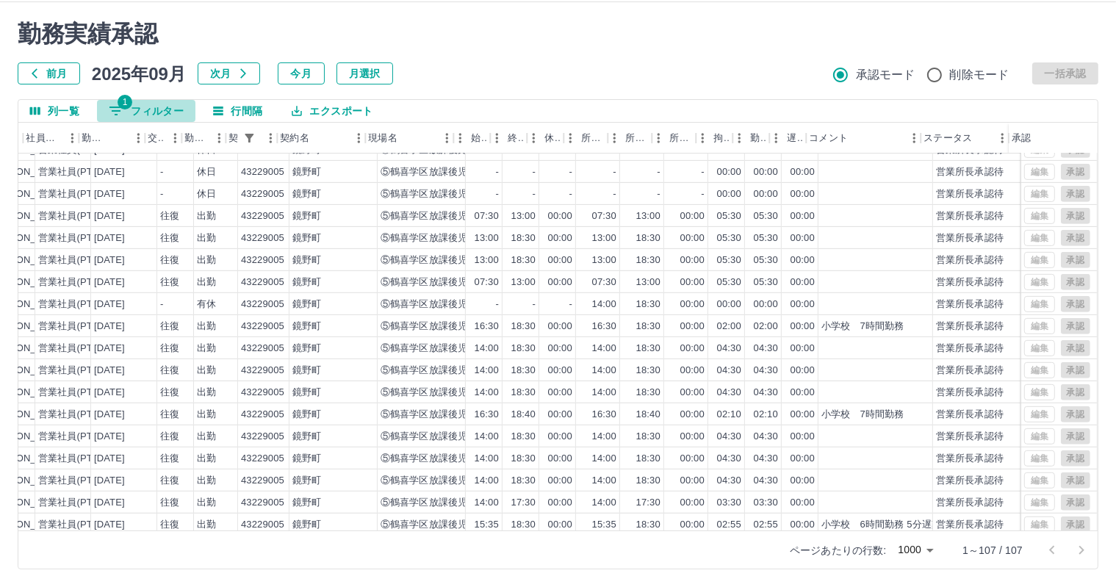
click at [126, 112] on button "1 フィルター" at bounding box center [146, 111] width 98 height 22
select select "**********"
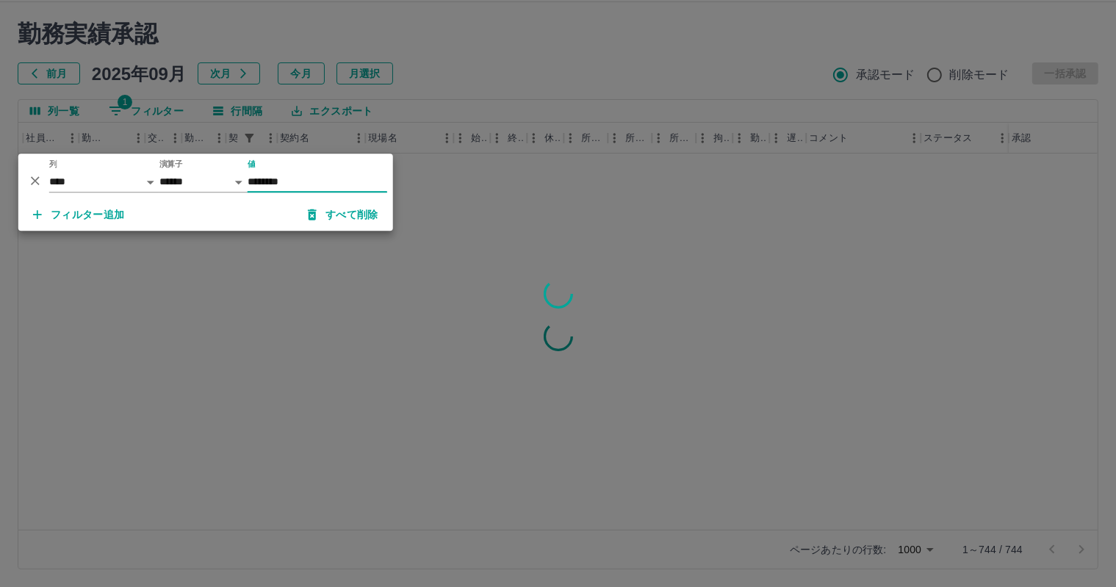
scroll to position [0, 203]
type input "********"
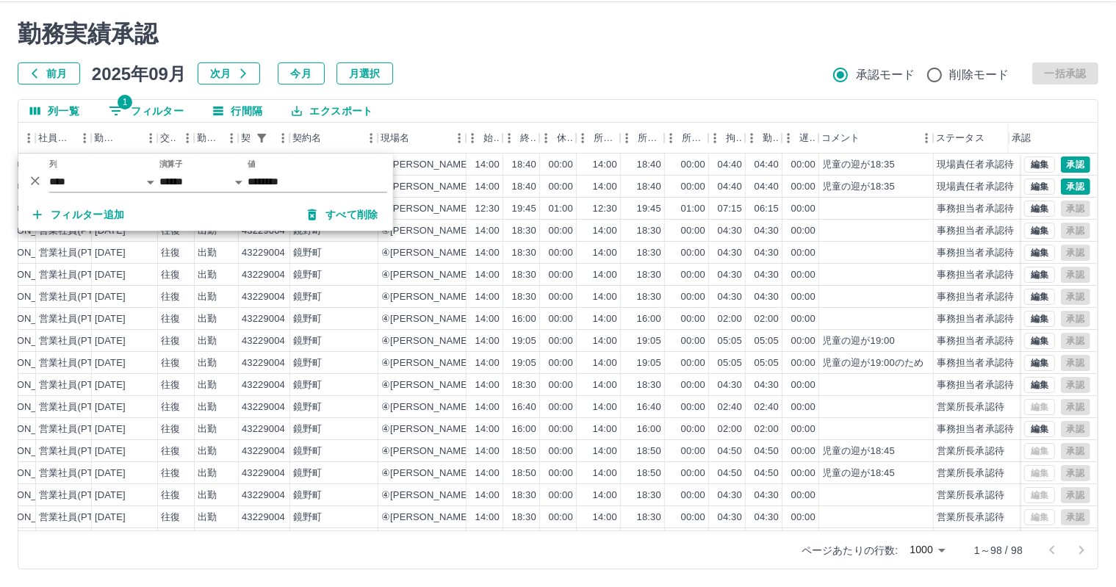
click at [516, 73] on div "前月 2025年09月 次月 今月 月選択 承認モード 削除モード 一括承認" at bounding box center [558, 73] width 1081 height 22
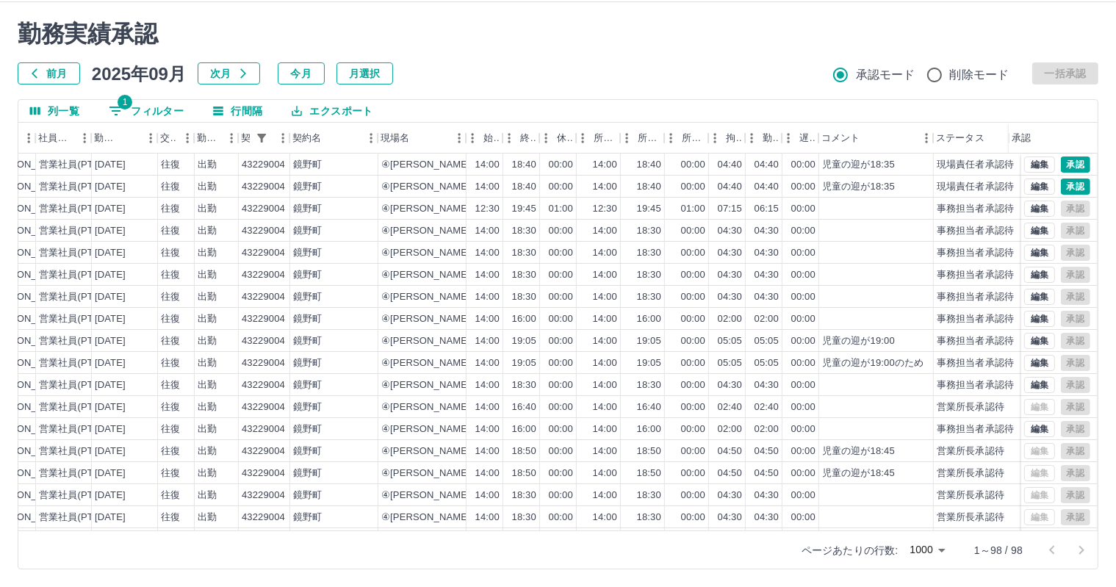
click at [118, 107] on icon "フィルター表示" at bounding box center [116, 111] width 13 height 9
select select "**********"
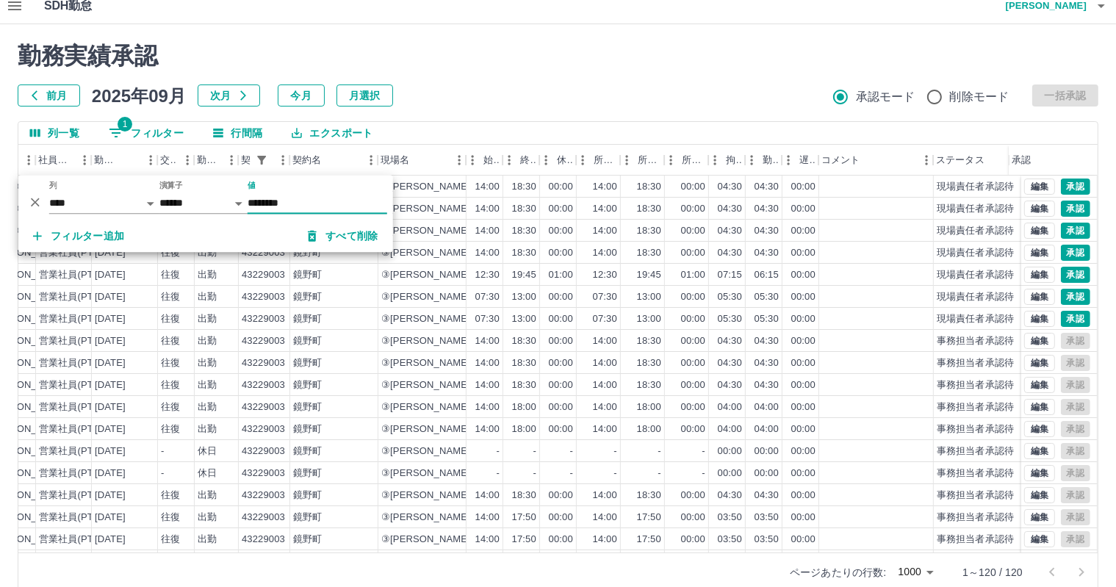
scroll to position [0, 0]
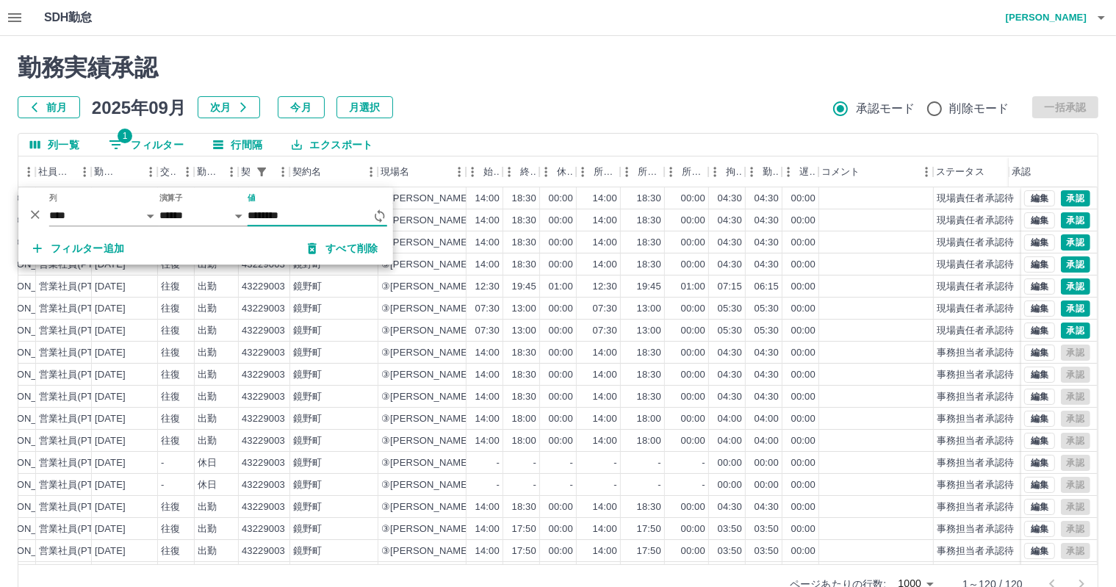
type input "********"
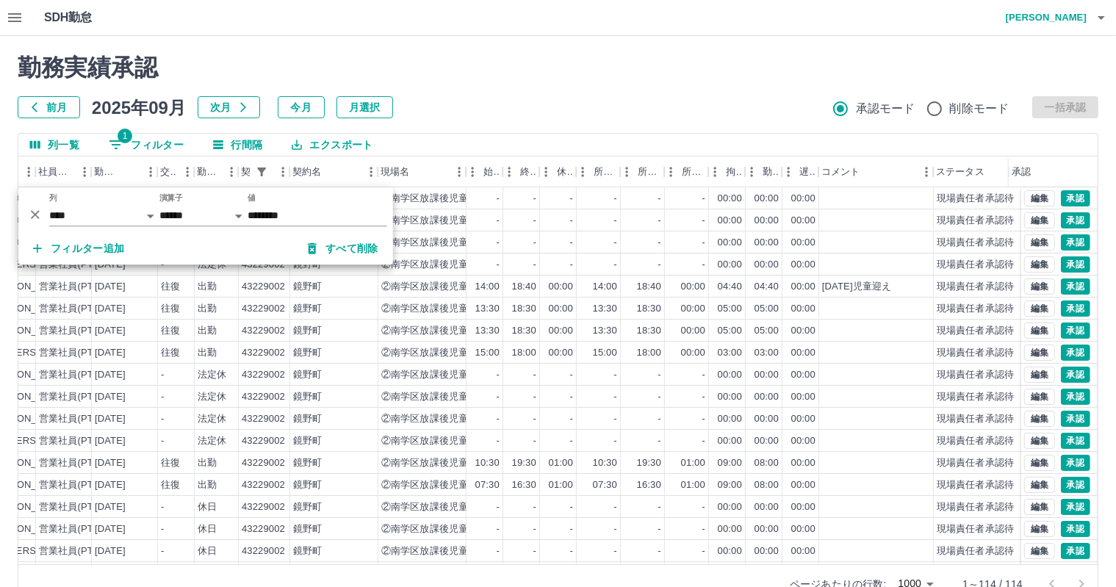
click at [491, 112] on div "前月 2025年09月 次月 今月 月選択 承認モード 削除モード 一括承認" at bounding box center [558, 107] width 1081 height 22
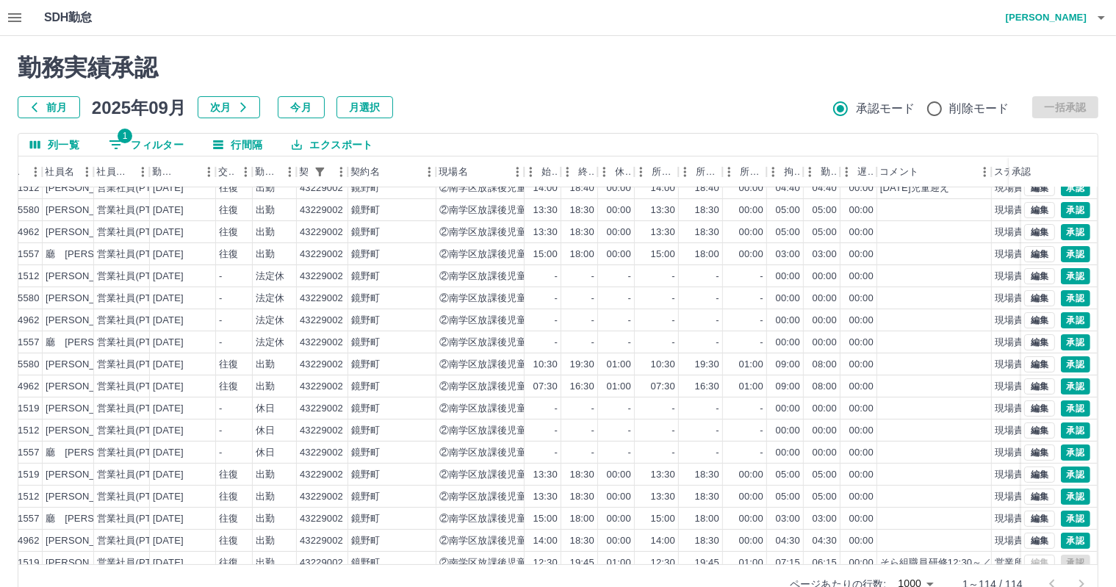
scroll to position [294, 145]
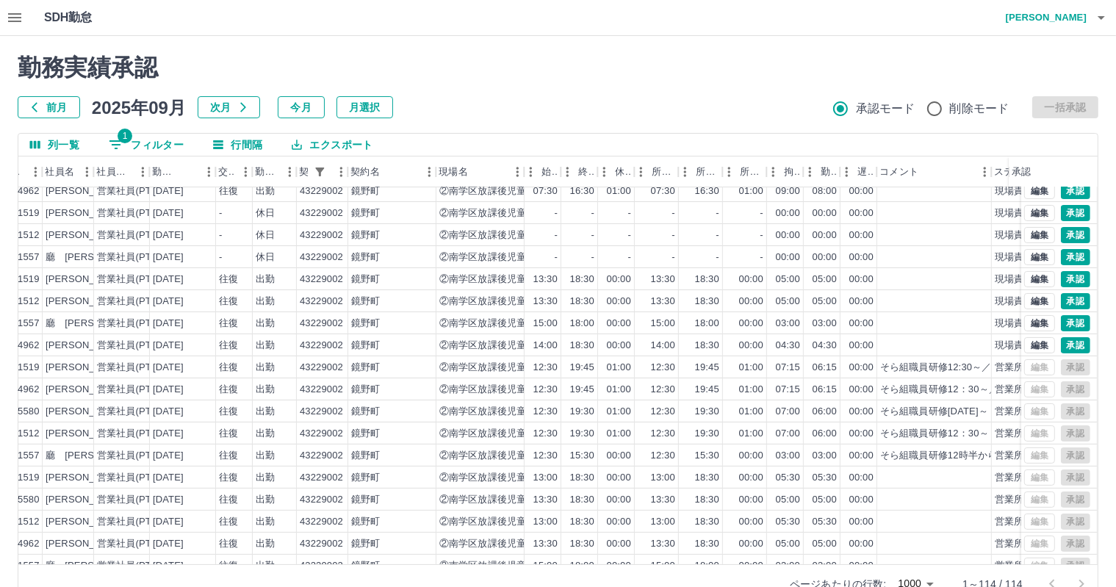
click at [20, 20] on icon "button" at bounding box center [15, 18] width 18 height 18
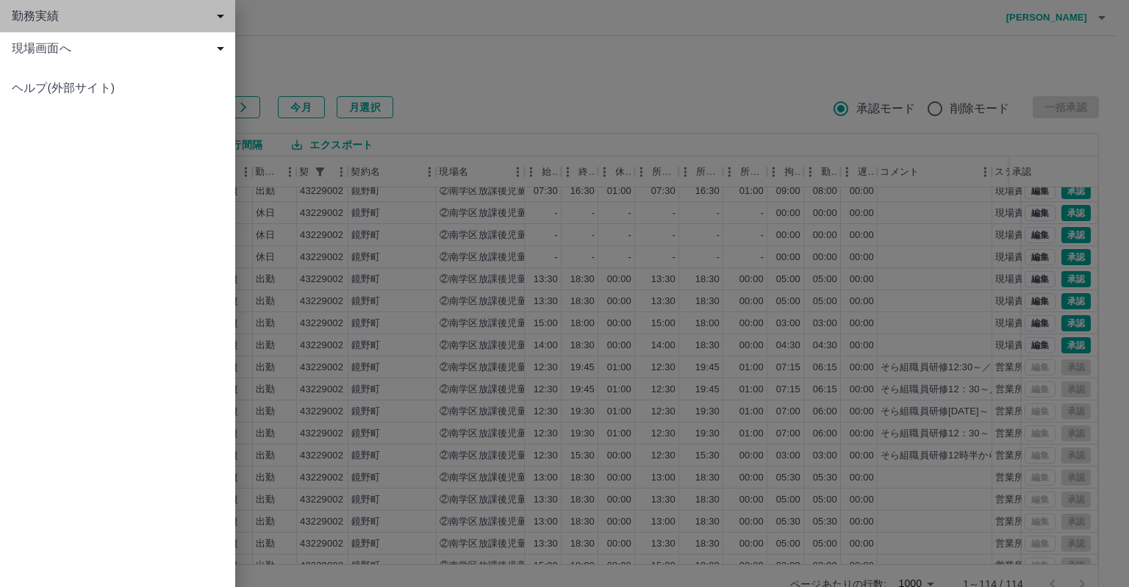
click at [20, 20] on span "勤務実績" at bounding box center [121, 16] width 218 height 18
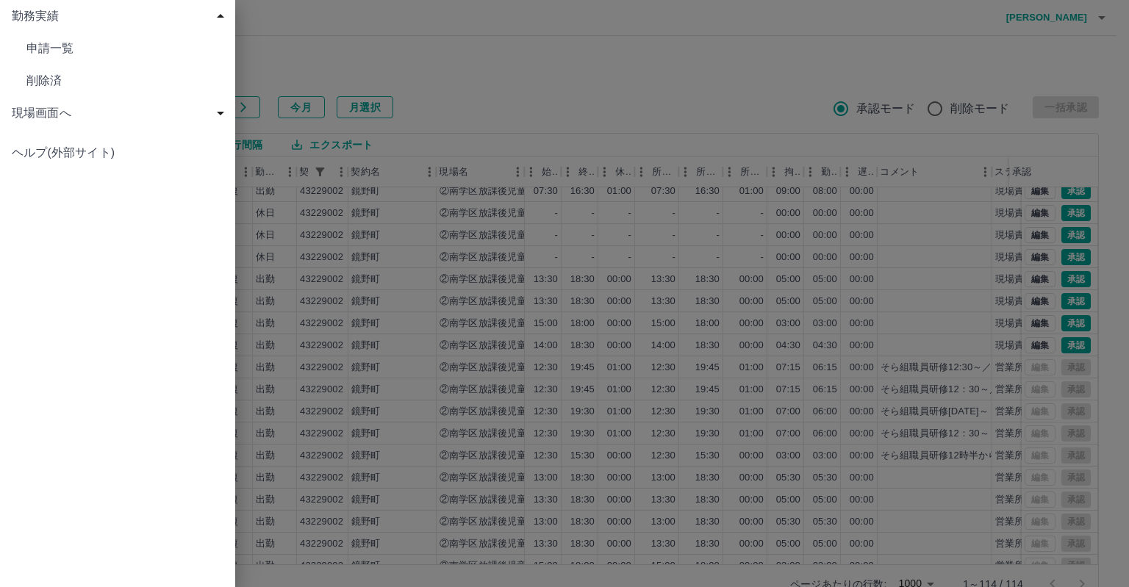
click at [329, 29] on div at bounding box center [564, 293] width 1129 height 587
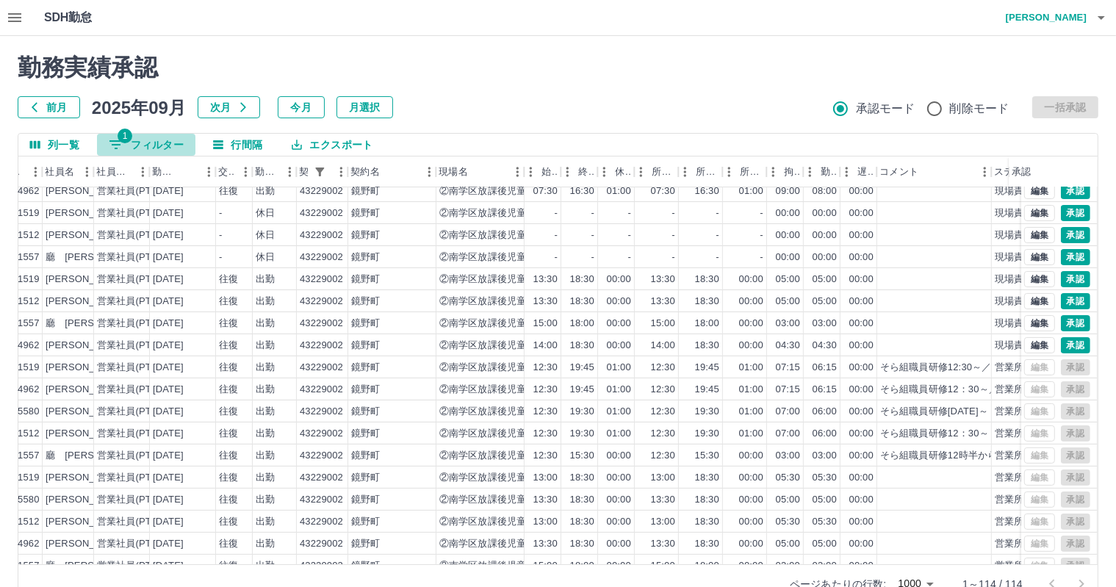
click at [147, 143] on button "1 フィルター" at bounding box center [146, 145] width 98 height 22
select select "**********"
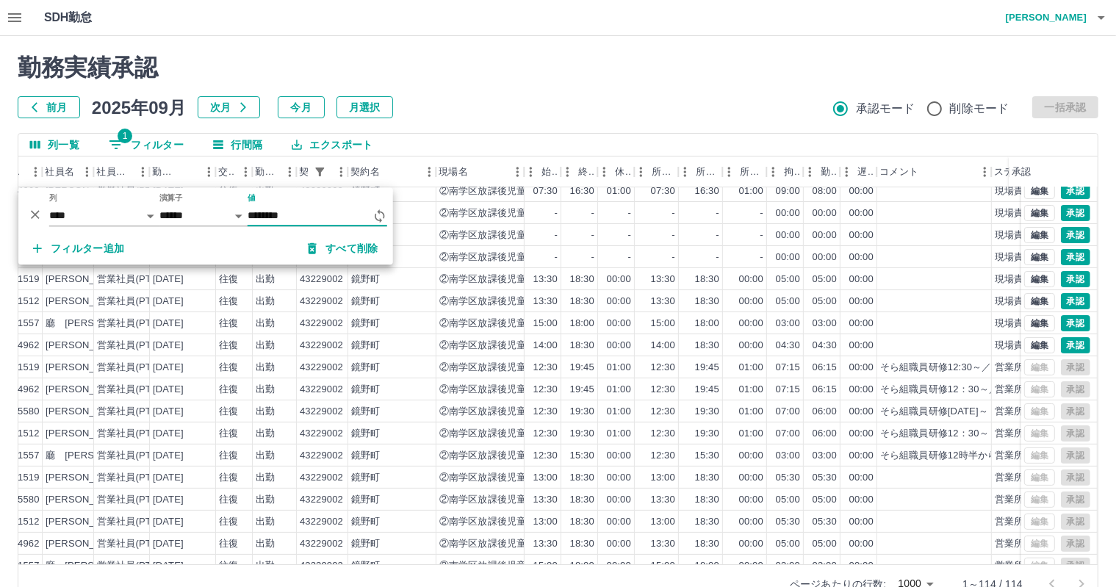
type input "********"
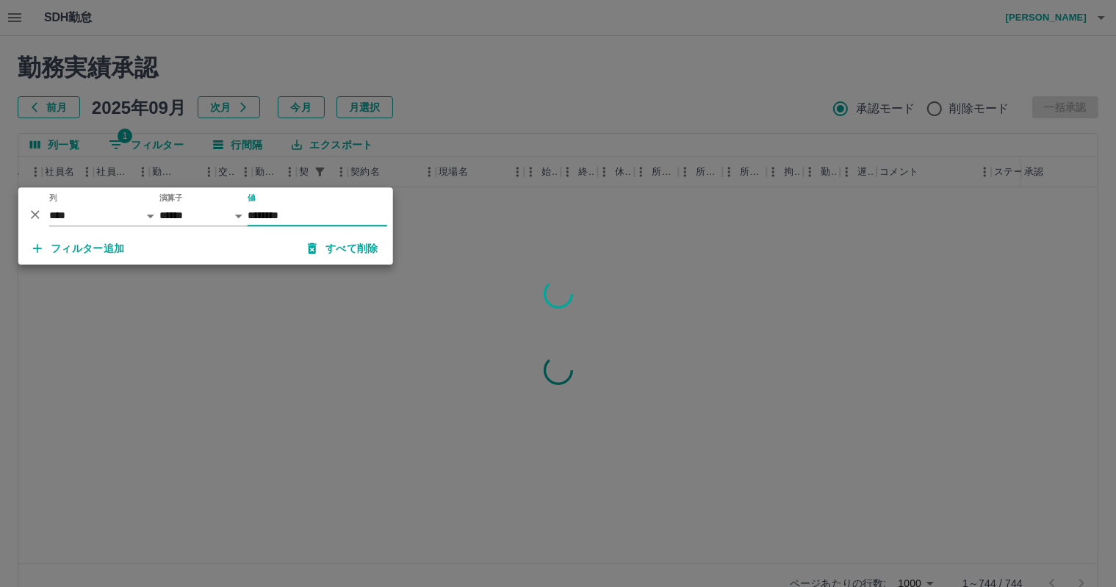
scroll to position [0, 145]
click at [464, 129] on div at bounding box center [558, 293] width 1116 height 587
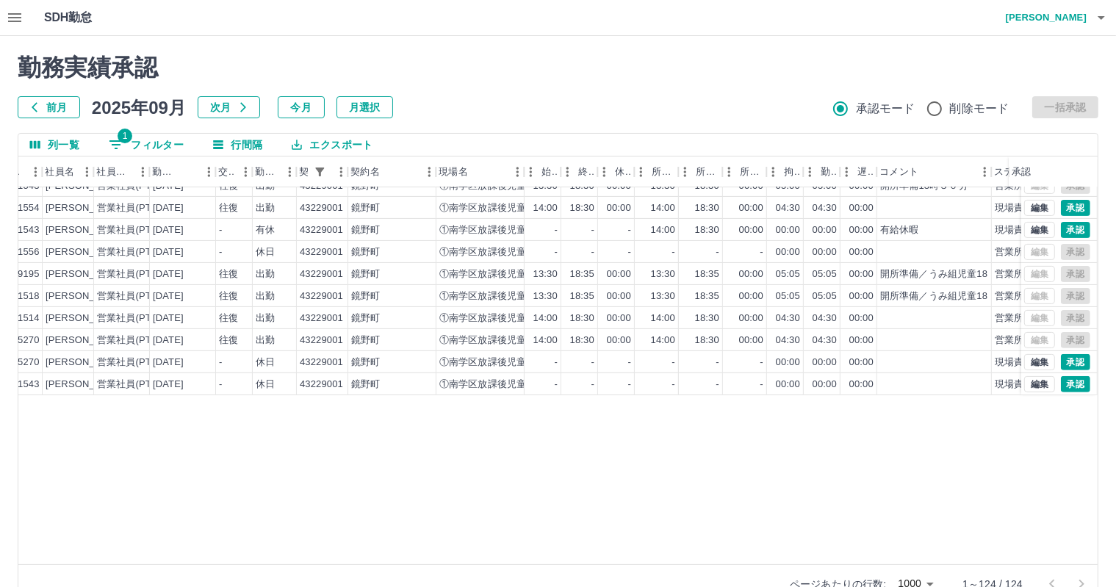
drag, startPoint x: 410, startPoint y: 566, endPoint x: 392, endPoint y: 564, distance: 18.5
click at [392, 564] on div "列一覧 1 フィルター 行間隔 エクスポート 承認フロー 社員番号 社員名 社員区分 勤務日 交通費 勤務区分 契約コード 契約名 現場名 始業 終業 休憩 …" at bounding box center [558, 368] width 1081 height 470
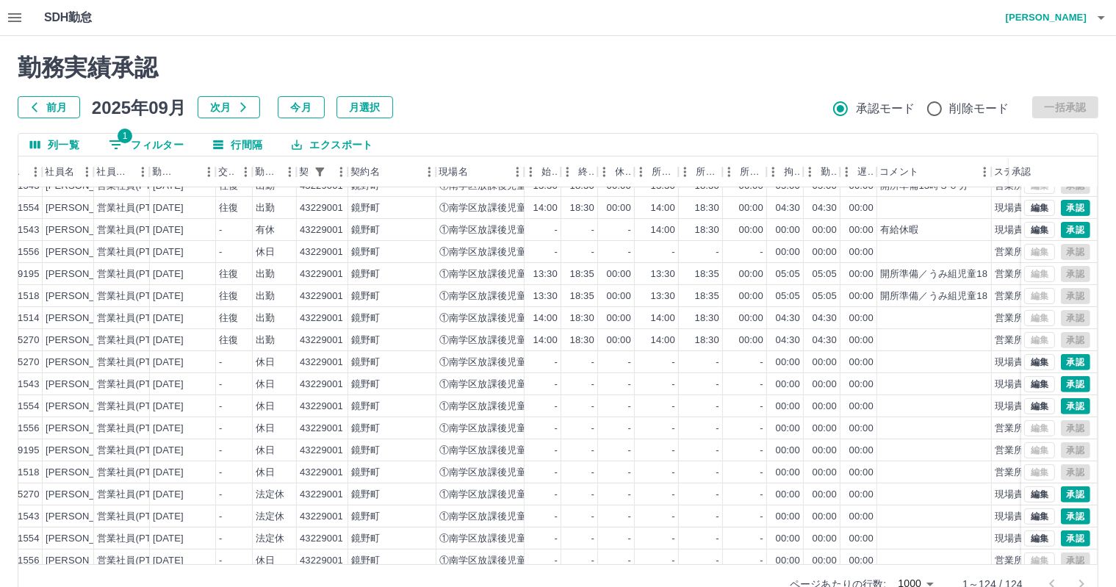
scroll to position [565, 145]
